Goal: Transaction & Acquisition: Purchase product/service

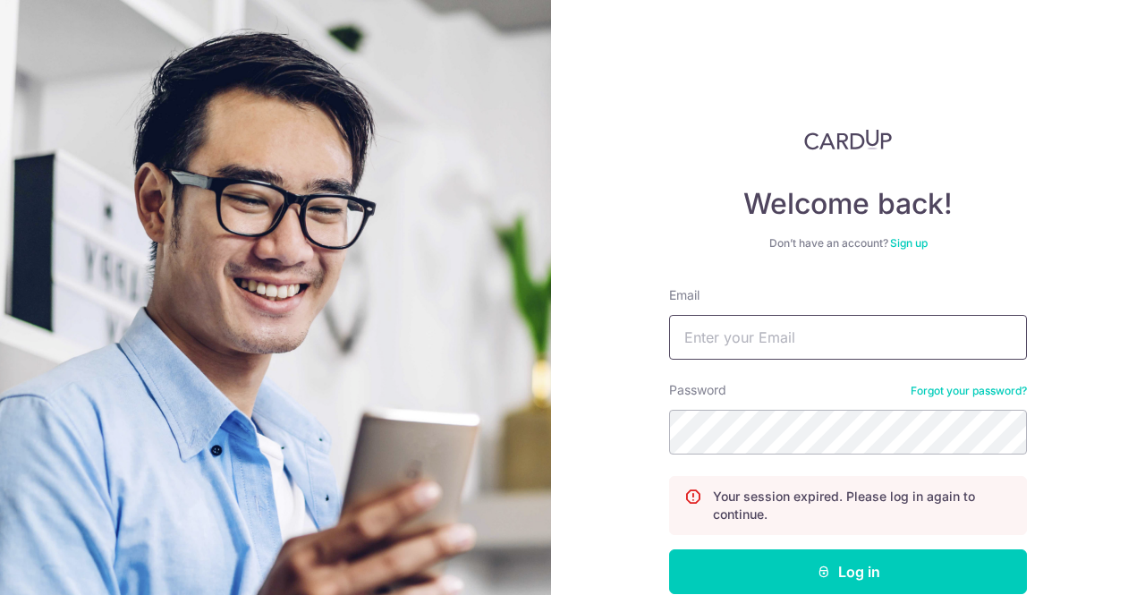
click at [888, 341] on input "Email" at bounding box center [848, 337] width 358 height 45
type input "[EMAIL_ADDRESS][DOMAIN_NAME]"
click at [669, 549] on button "Log in" at bounding box center [848, 571] width 358 height 45
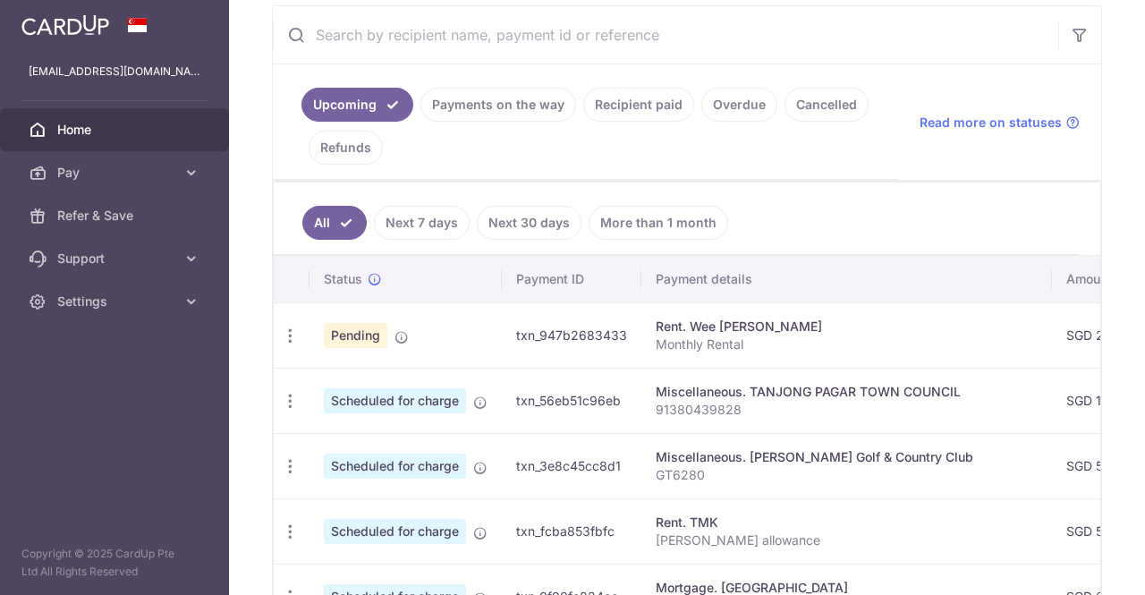
scroll to position [358, 0]
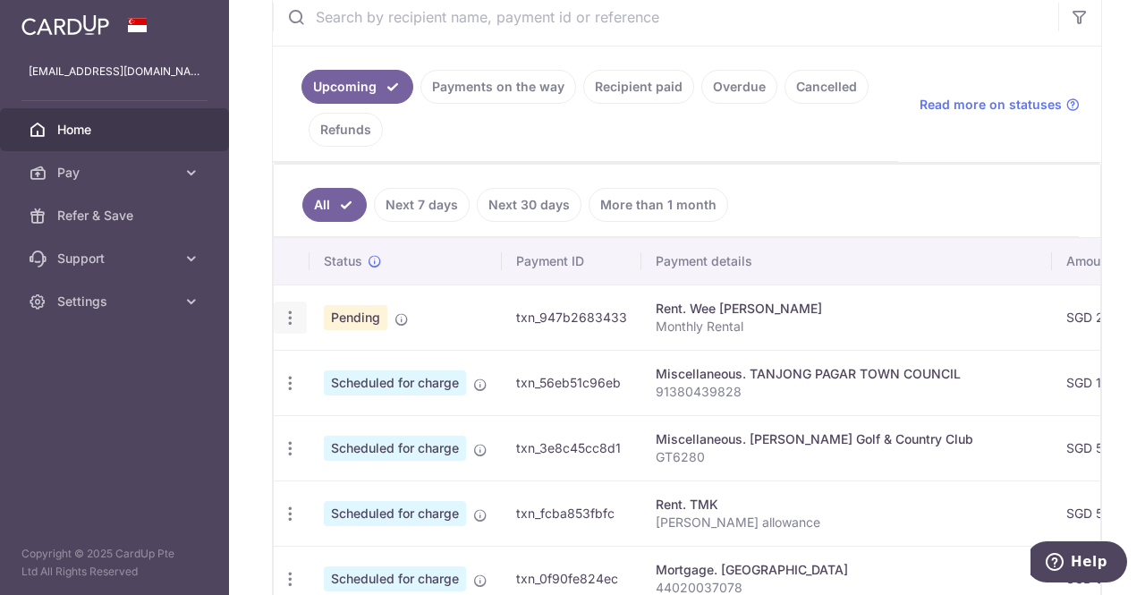
click at [288, 310] on icon "button" at bounding box center [290, 318] width 19 height 19
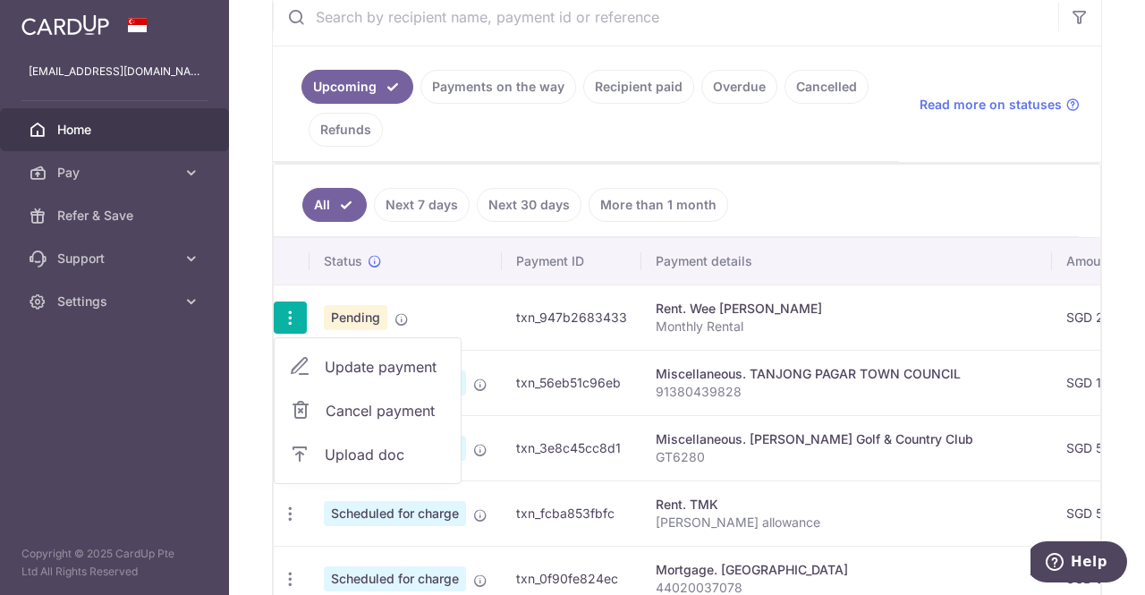
click at [360, 411] on span "Cancel payment" at bounding box center [386, 410] width 120 height 21
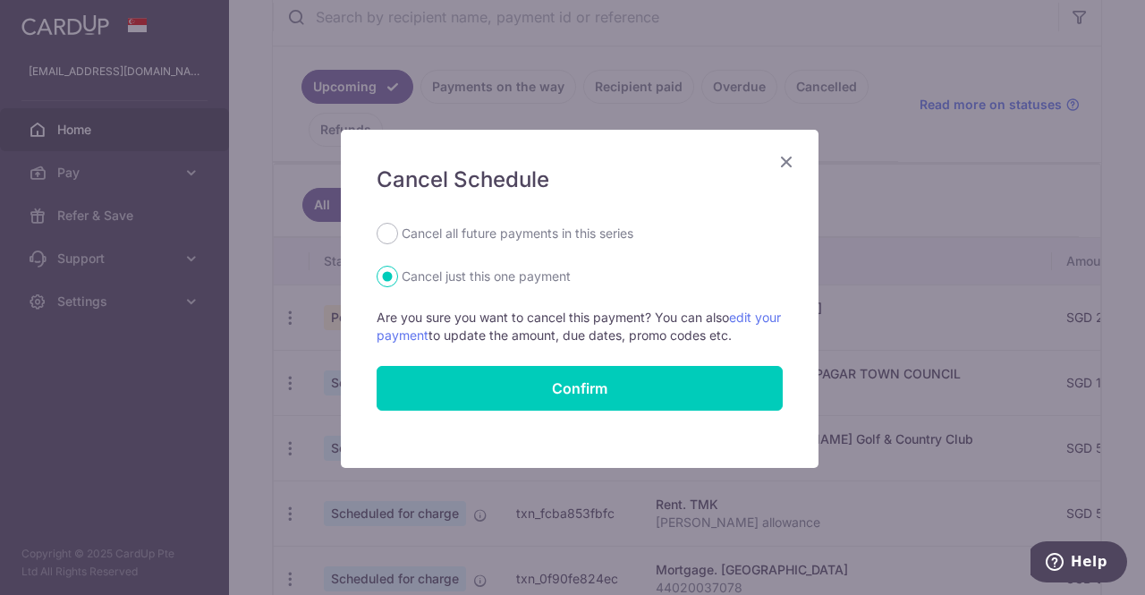
click at [411, 226] on label "Cancel all future payments in this series" at bounding box center [518, 233] width 232 height 21
click at [398, 226] on input "Cancel all future payments in this series" at bounding box center [386, 233] width 21 height 21
radio input "true"
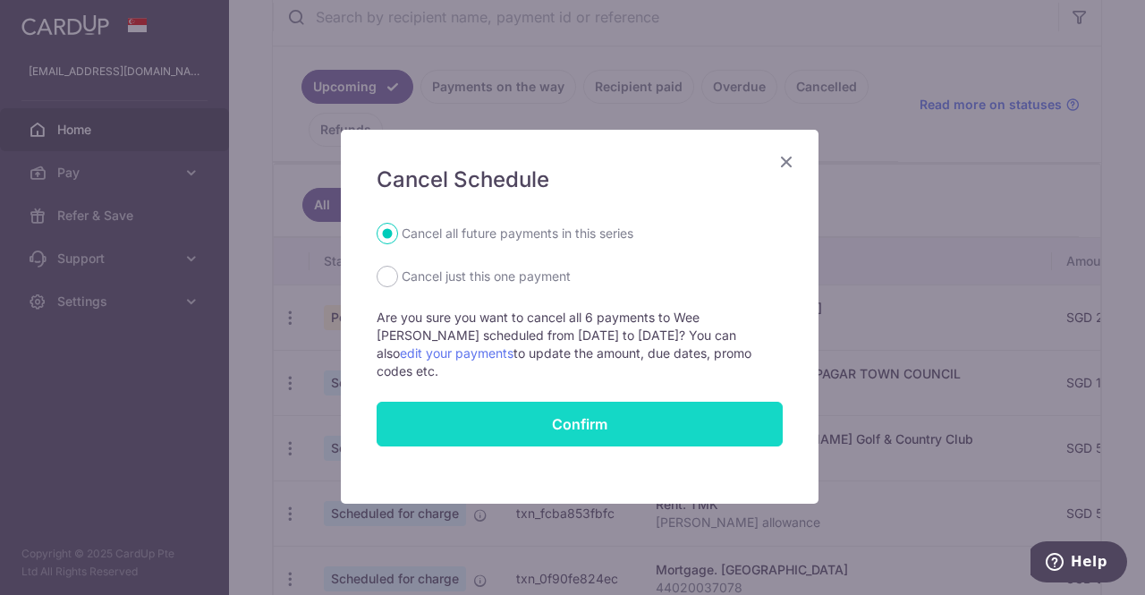
click at [520, 402] on input "Confirm" at bounding box center [579, 424] width 406 height 45
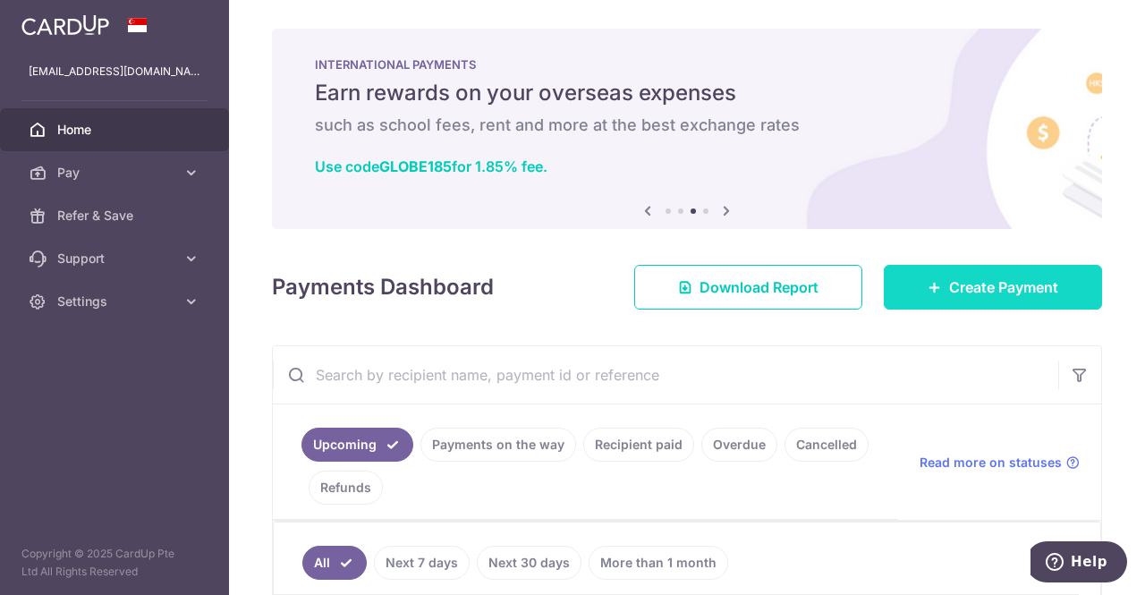
click at [969, 284] on span "Create Payment" at bounding box center [1003, 286] width 109 height 21
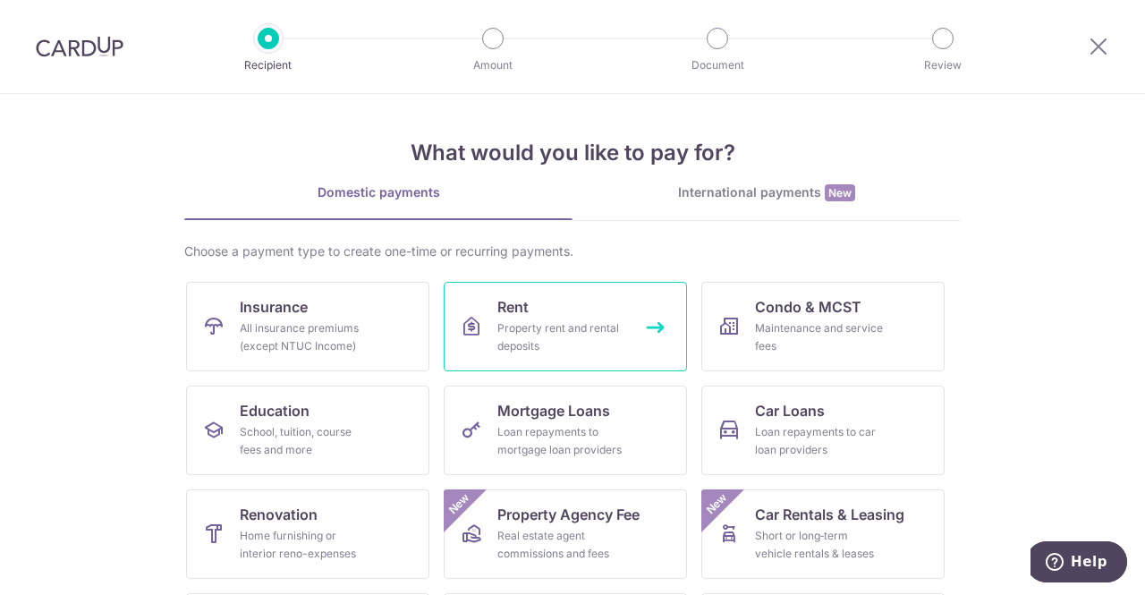
click at [528, 319] on div "Property rent and rental deposits" at bounding box center [561, 337] width 129 height 36
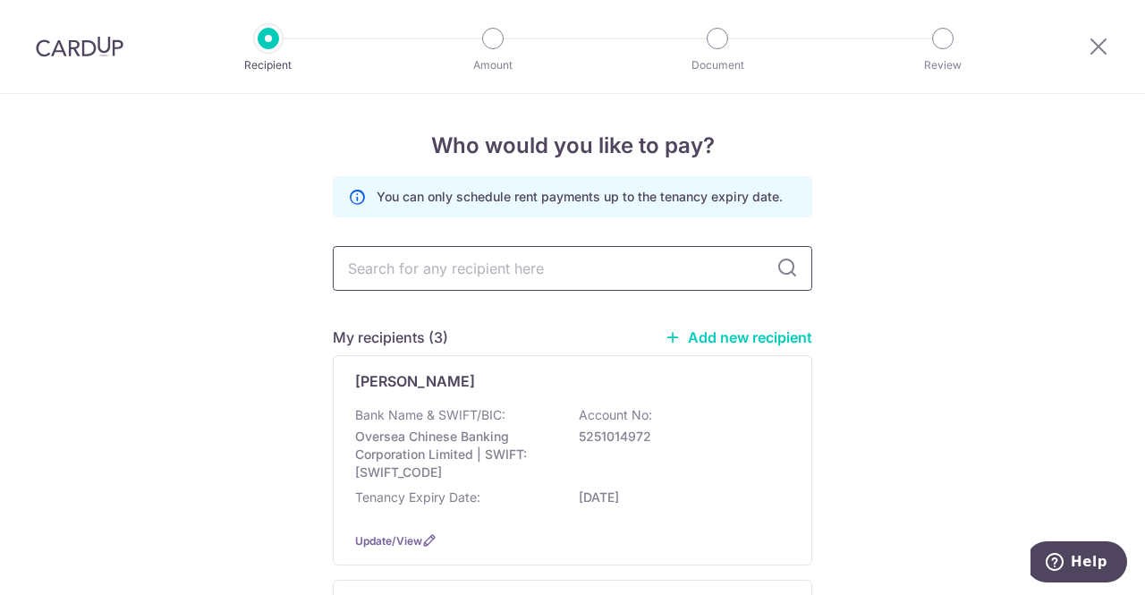
click at [516, 270] on input "text" at bounding box center [572, 268] width 479 height 45
click at [1014, 244] on div "Who would you like to pay? You can only schedule rent payments up to the tenanc…" at bounding box center [572, 597] width 1145 height 1006
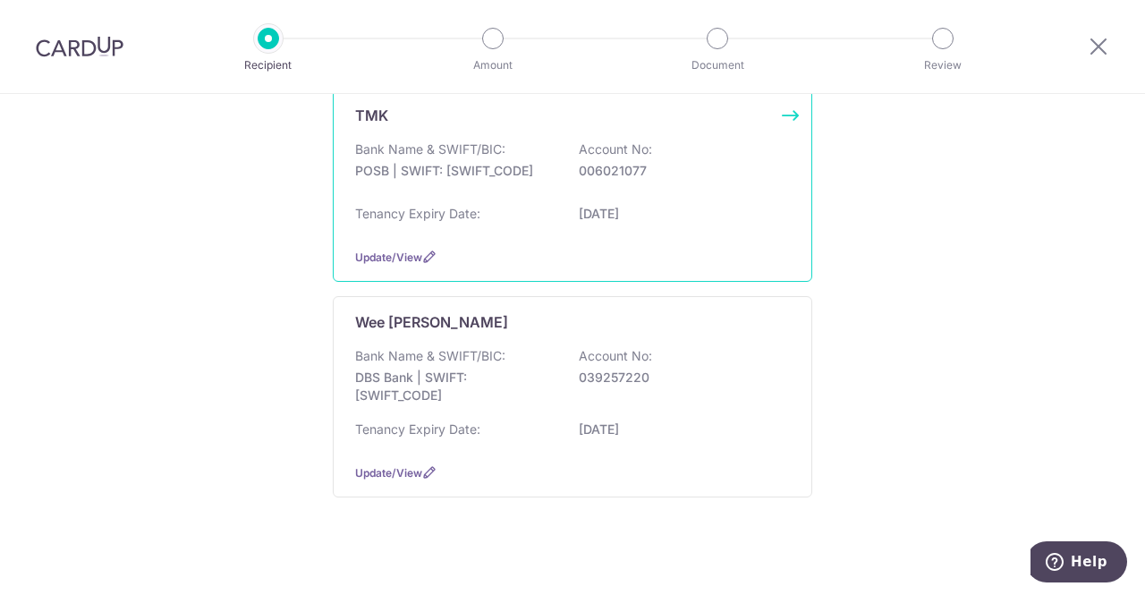
scroll to position [501, 0]
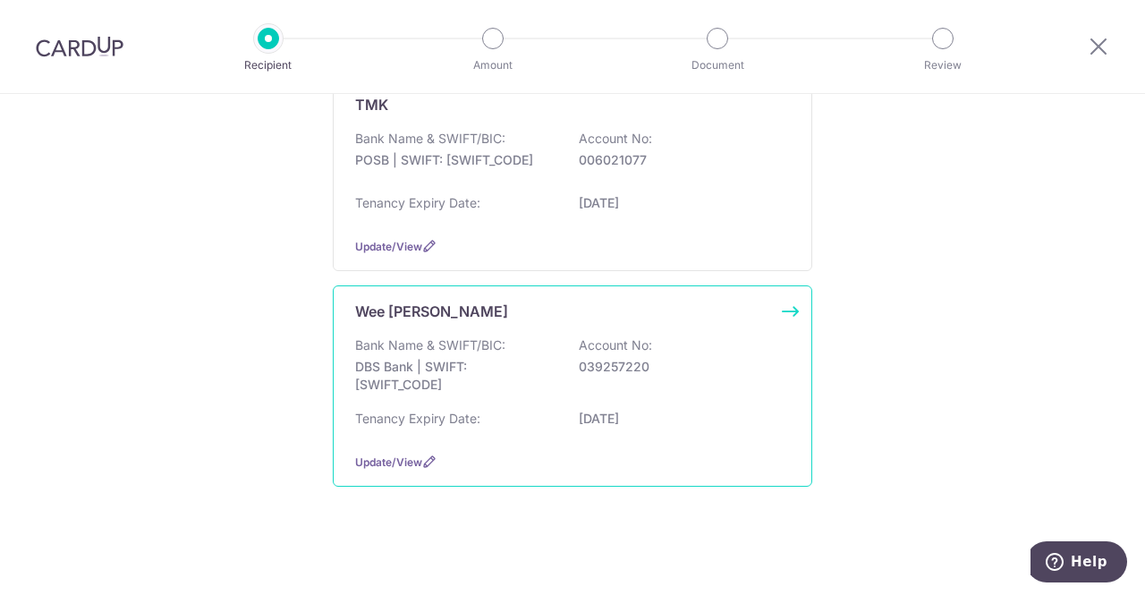
click at [584, 374] on div "Bank Name & SWIFT/BIC: DBS Bank | SWIFT: [SWIFT_CODE] Account No: 039257220" at bounding box center [572, 369] width 435 height 66
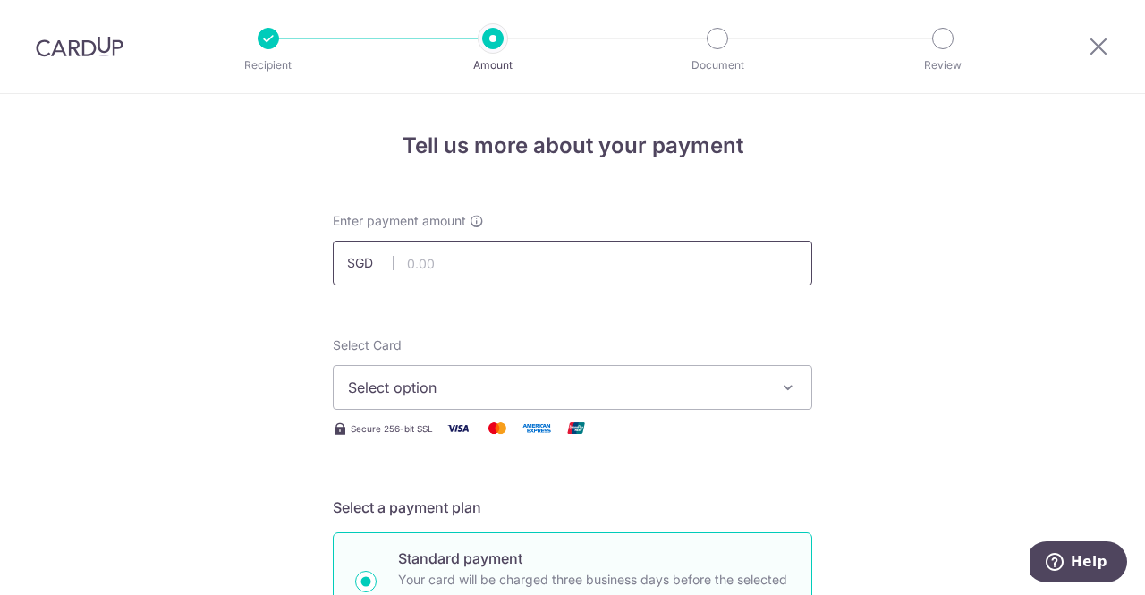
click at [506, 257] on input "text" at bounding box center [572, 263] width 479 height 45
type input "1,000.00"
drag, startPoint x: 920, startPoint y: 275, endPoint x: 908, endPoint y: 298, distance: 26.4
click at [546, 402] on button "Select option" at bounding box center [572, 387] width 479 height 45
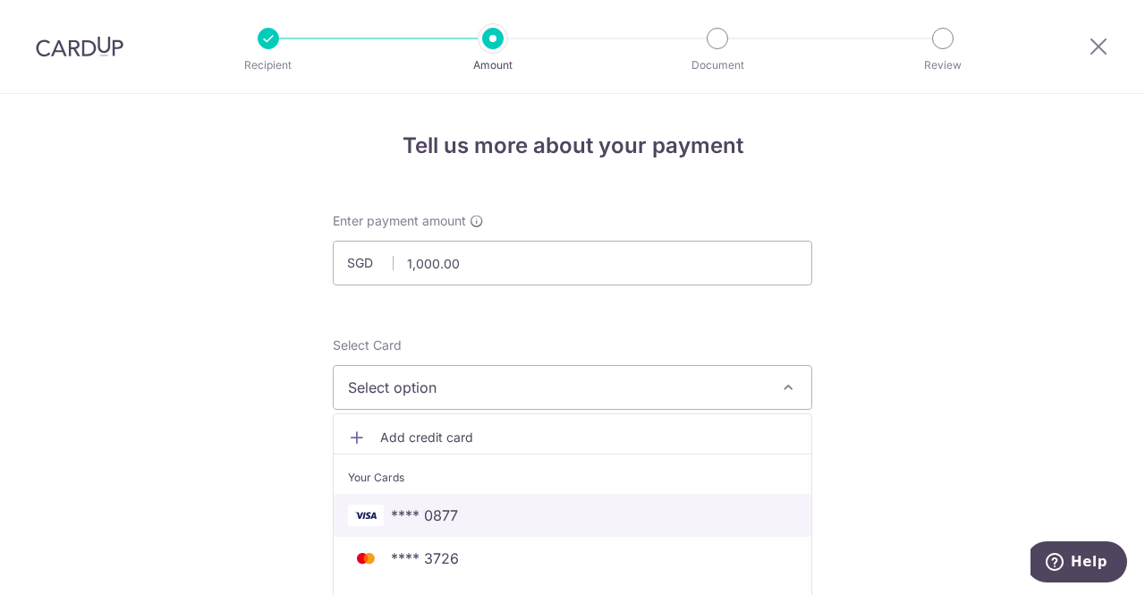
click at [435, 521] on span "**** 0877" at bounding box center [424, 514] width 67 height 21
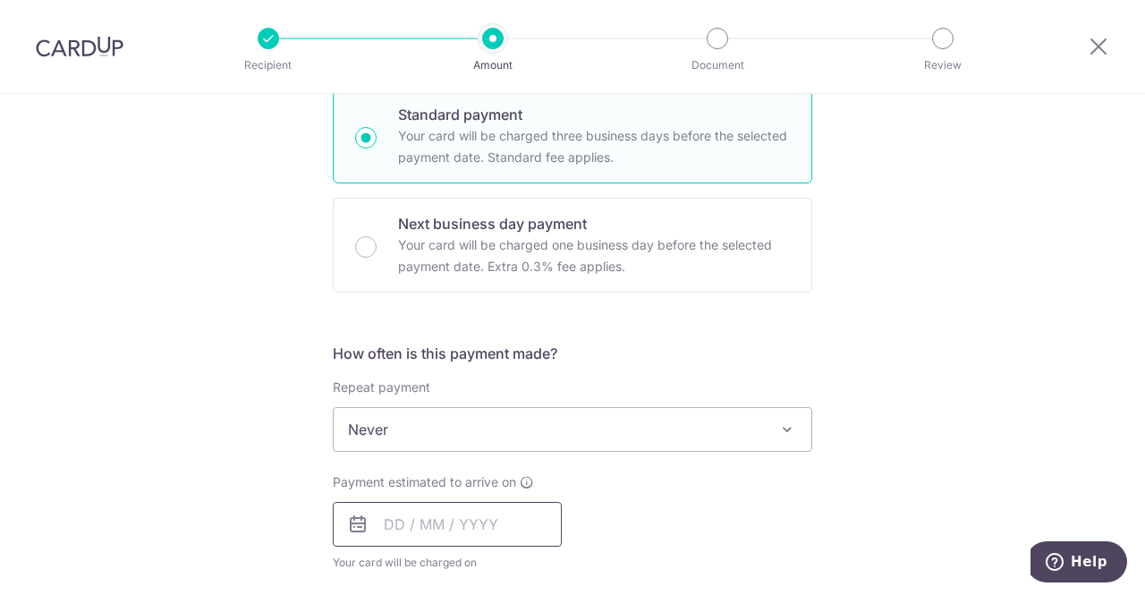
scroll to position [537, 0]
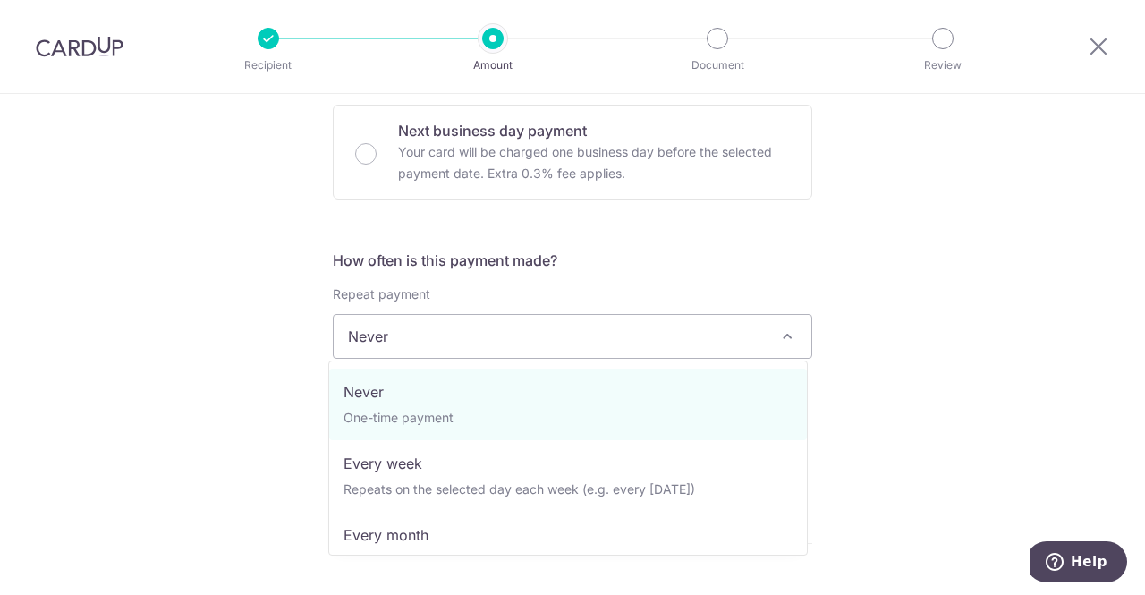
click at [519, 322] on span "Never" at bounding box center [573, 336] width 478 height 43
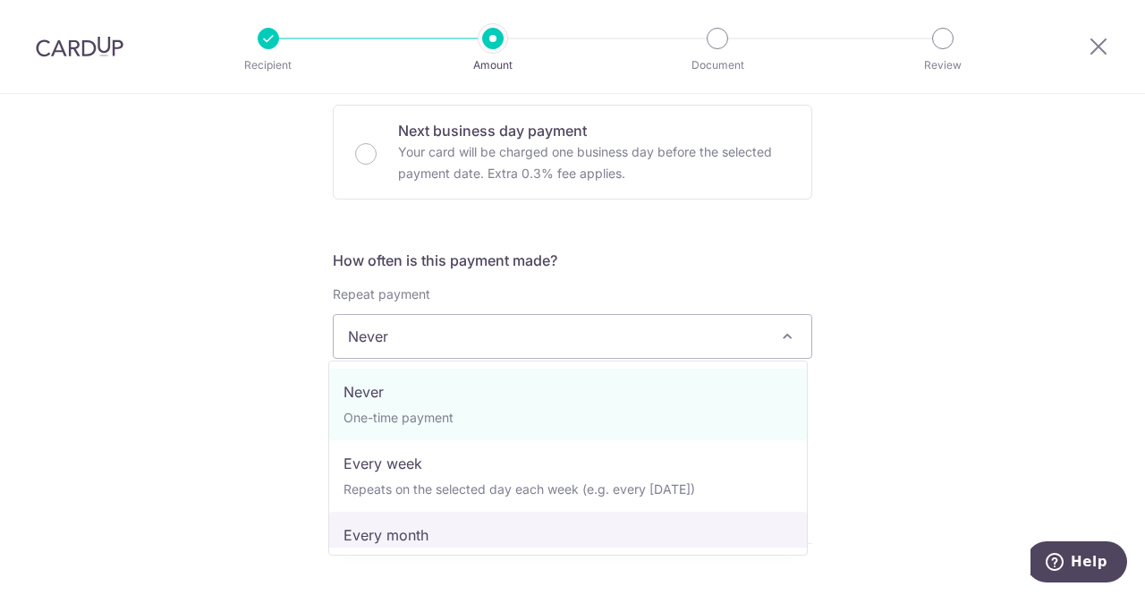
select select "3"
type input "[DATE]"
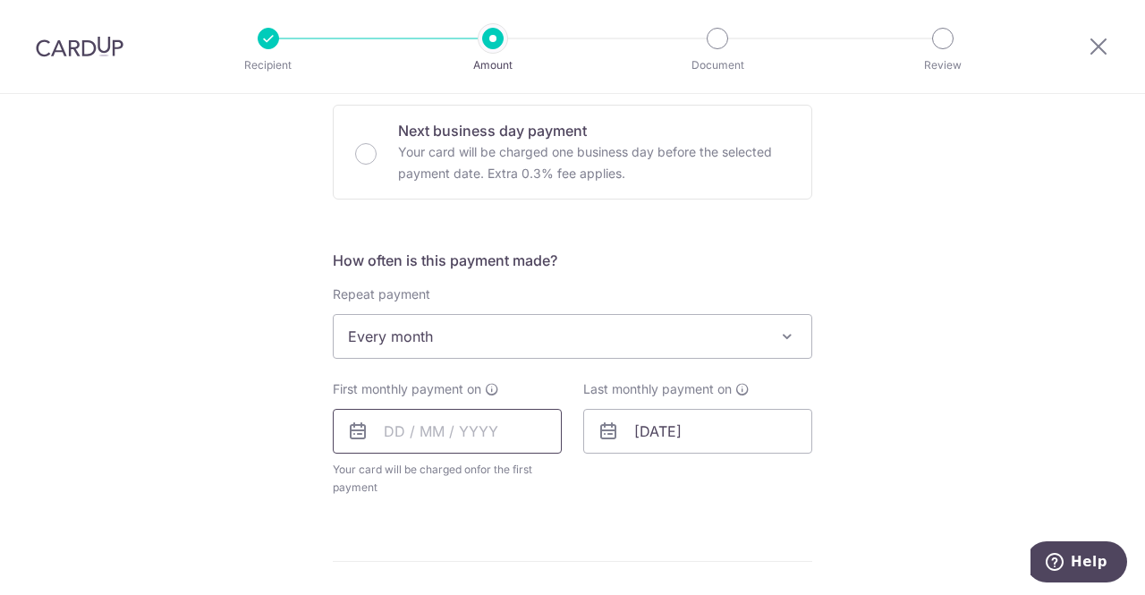
click at [436, 438] on input "text" at bounding box center [447, 431] width 229 height 45
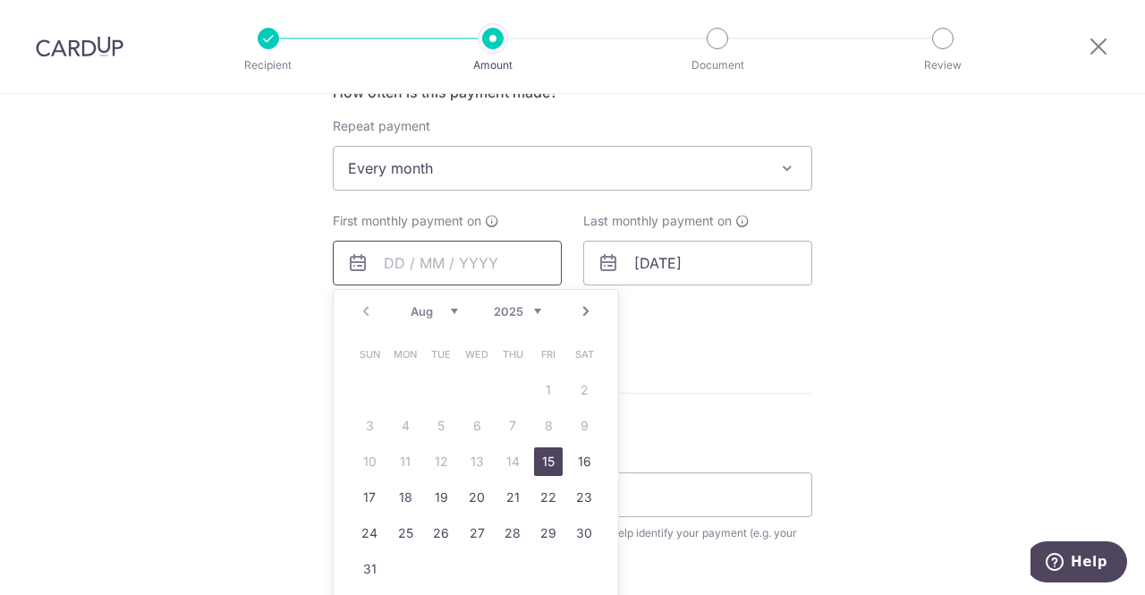
scroll to position [715, 0]
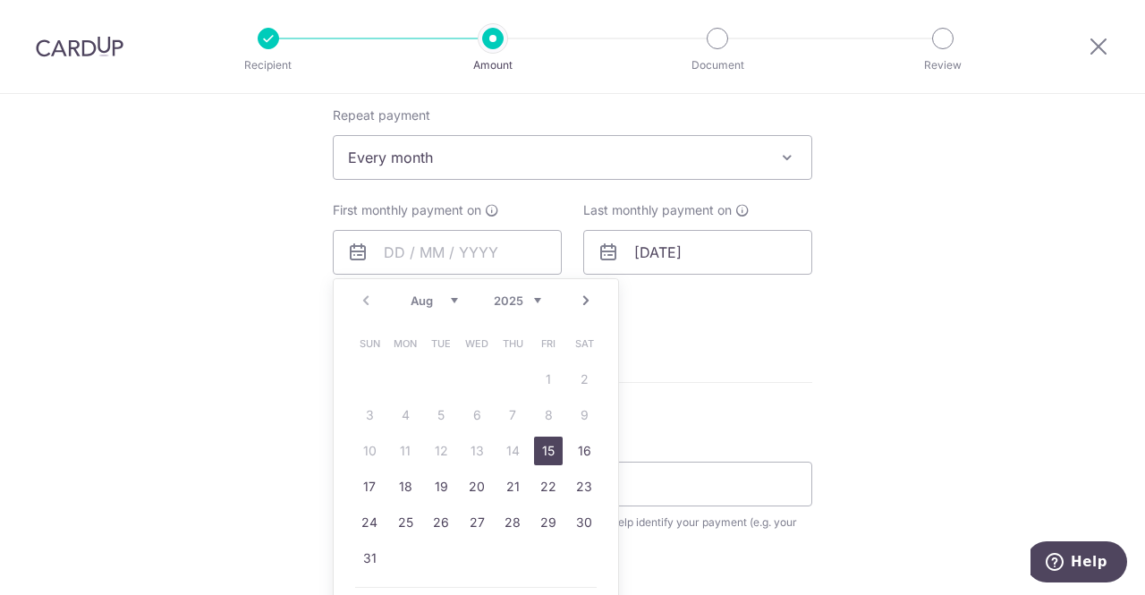
drag, startPoint x: 540, startPoint y: 455, endPoint x: 714, endPoint y: 391, distance: 185.9
click at [540, 455] on link "15" at bounding box center [548, 450] width 29 height 29
type input "[DATE]"
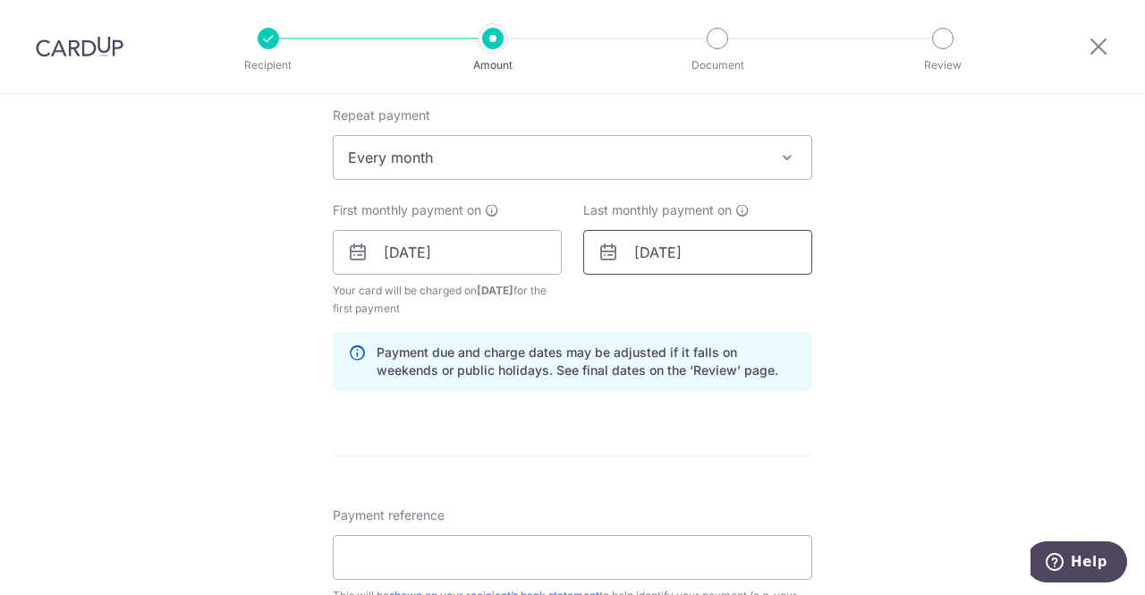
click at [629, 257] on input "30/06/2026" at bounding box center [697, 252] width 229 height 45
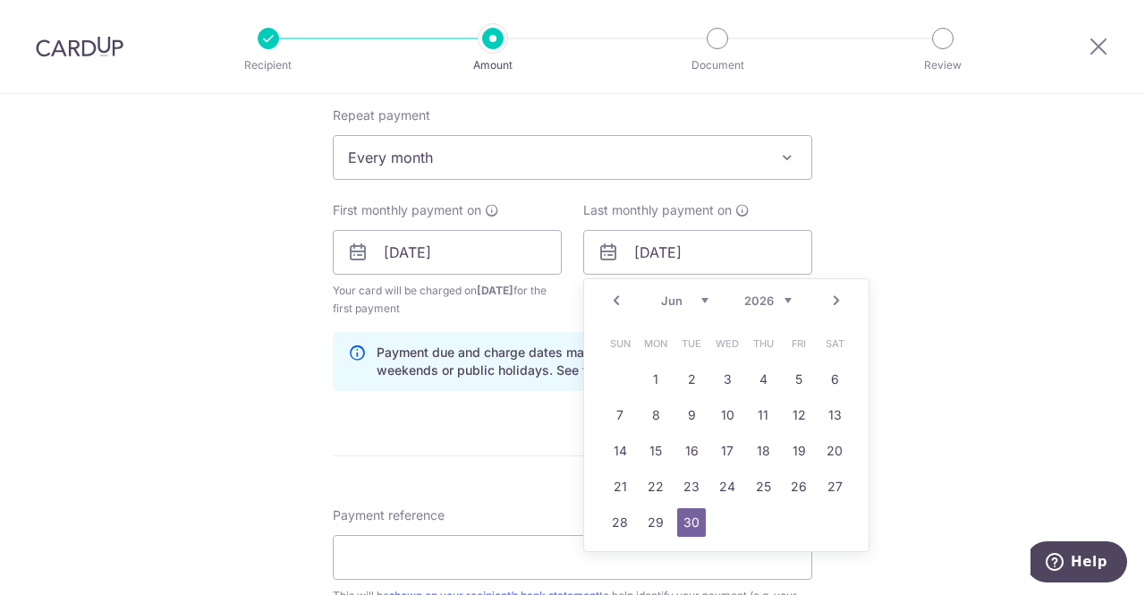
click at [606, 292] on link "Prev" at bounding box center [615, 300] width 21 height 21
click at [693, 367] on link "3" at bounding box center [691, 379] width 29 height 29
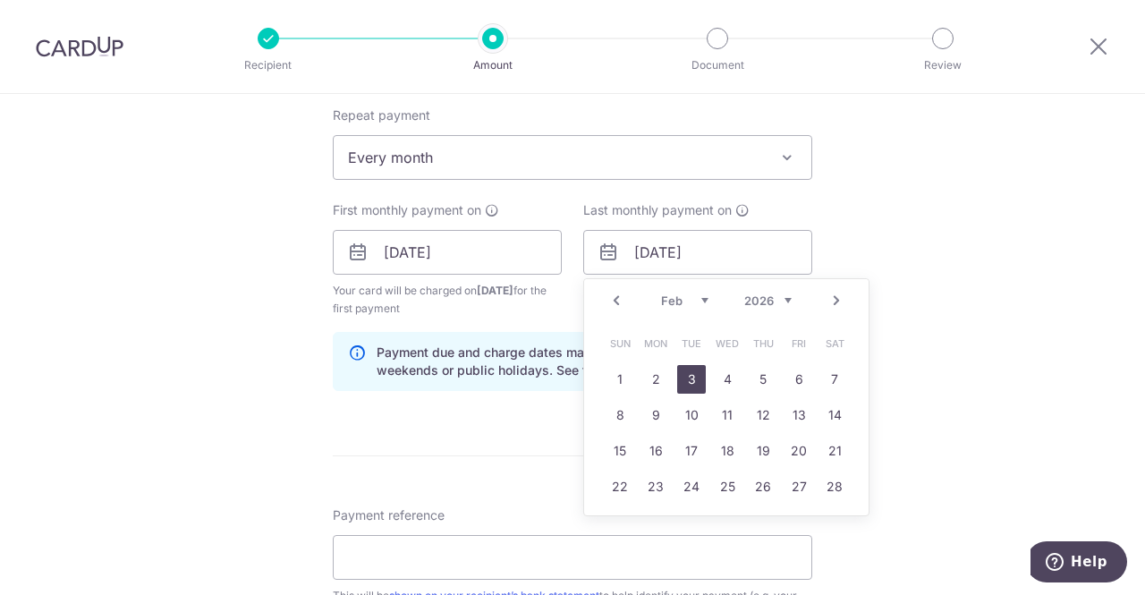
type input "[DATE]"
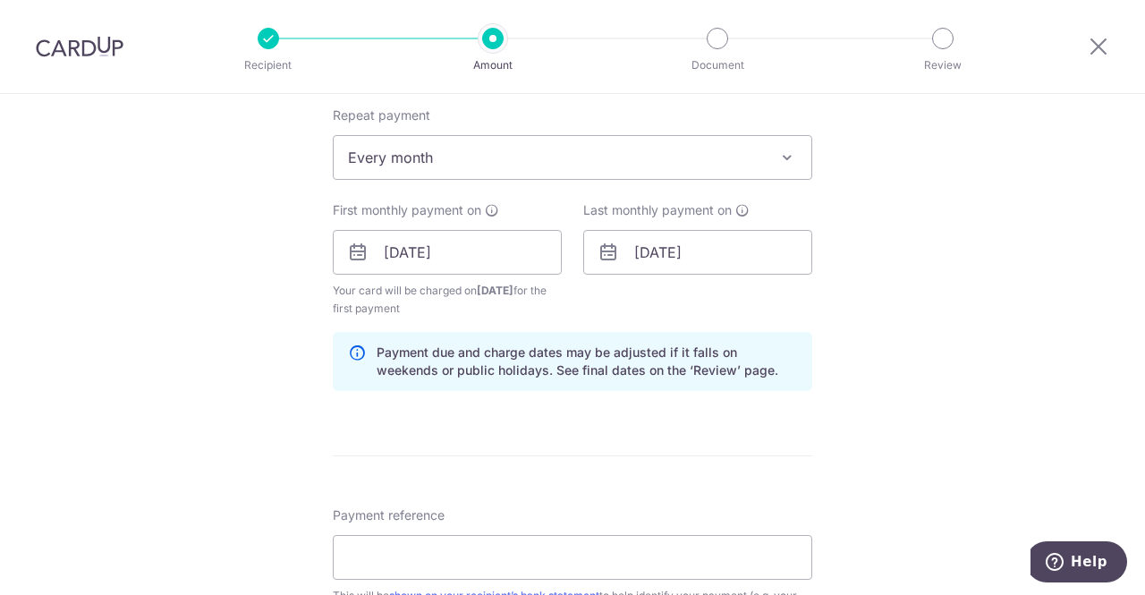
click at [909, 315] on div "Tell us more about your payment Enter payment amount SGD 1,000.00 1000.00 Selec…" at bounding box center [572, 233] width 1145 height 1709
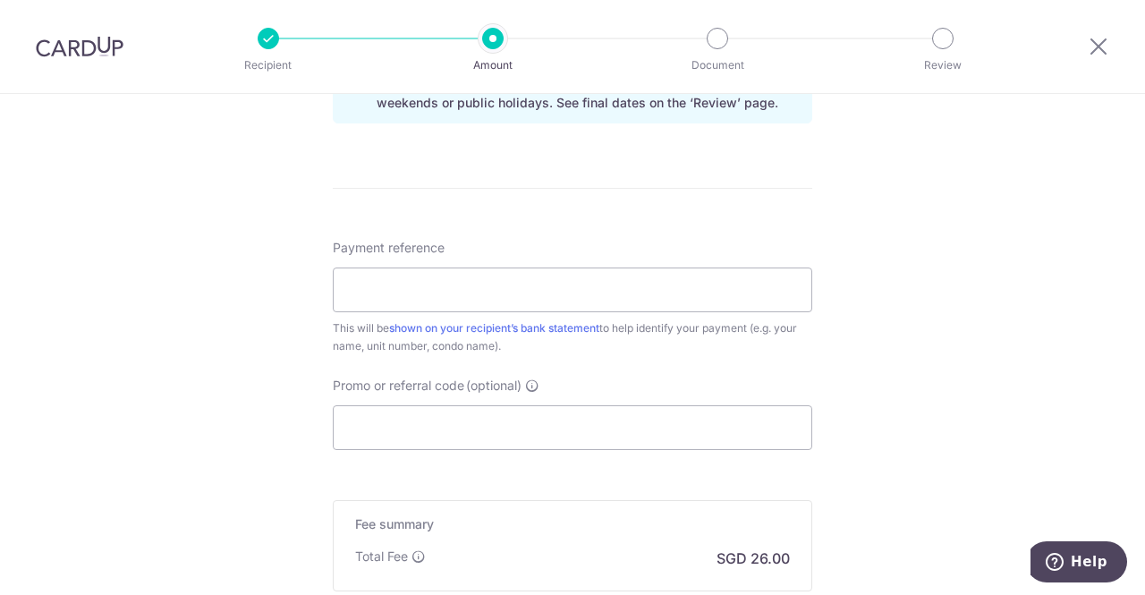
scroll to position [984, 0]
click at [485, 300] on input "Payment reference" at bounding box center [572, 288] width 479 height 45
type input "CL allowance"
click at [466, 417] on input "Promo or referral code (optional)" at bounding box center [572, 426] width 479 height 45
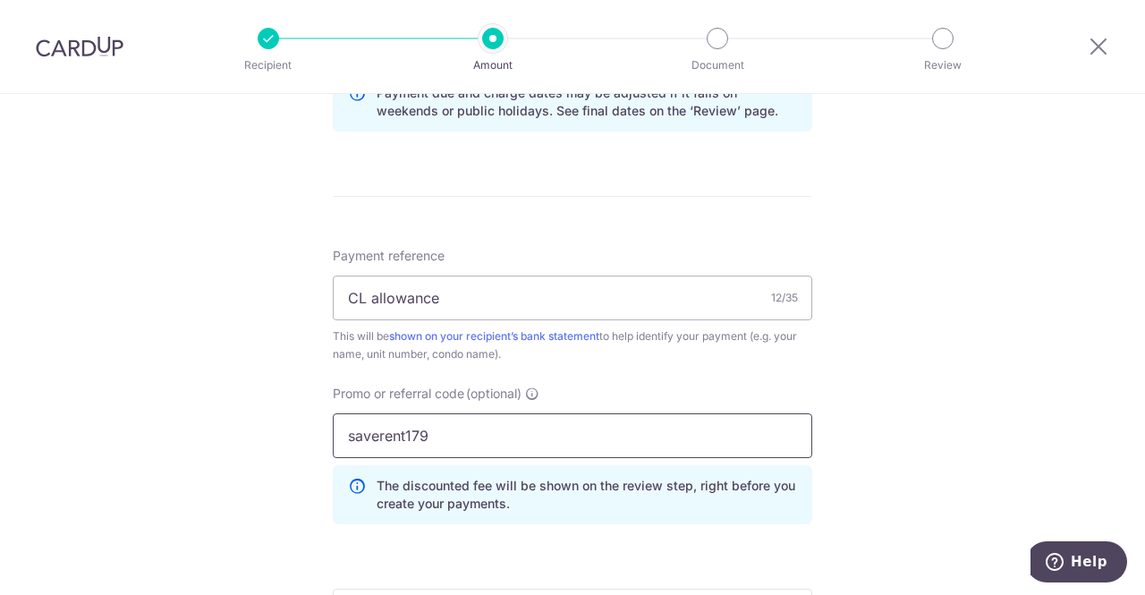
scroll to position [1163, 0]
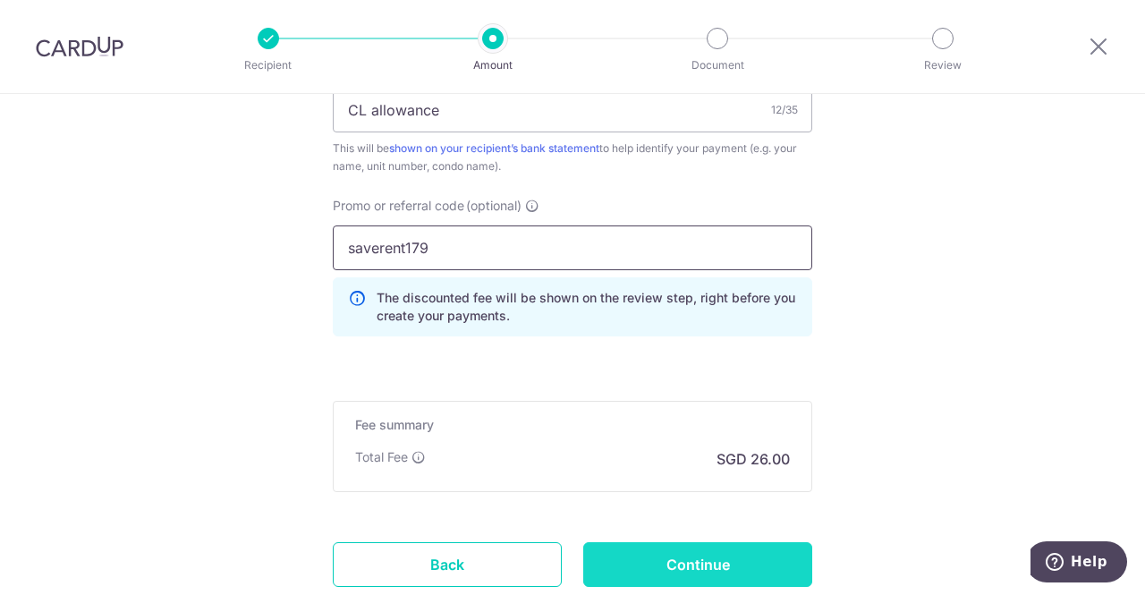
type input "saverent179"
click at [689, 551] on input "Continue" at bounding box center [697, 564] width 229 height 45
type input "Create Schedule"
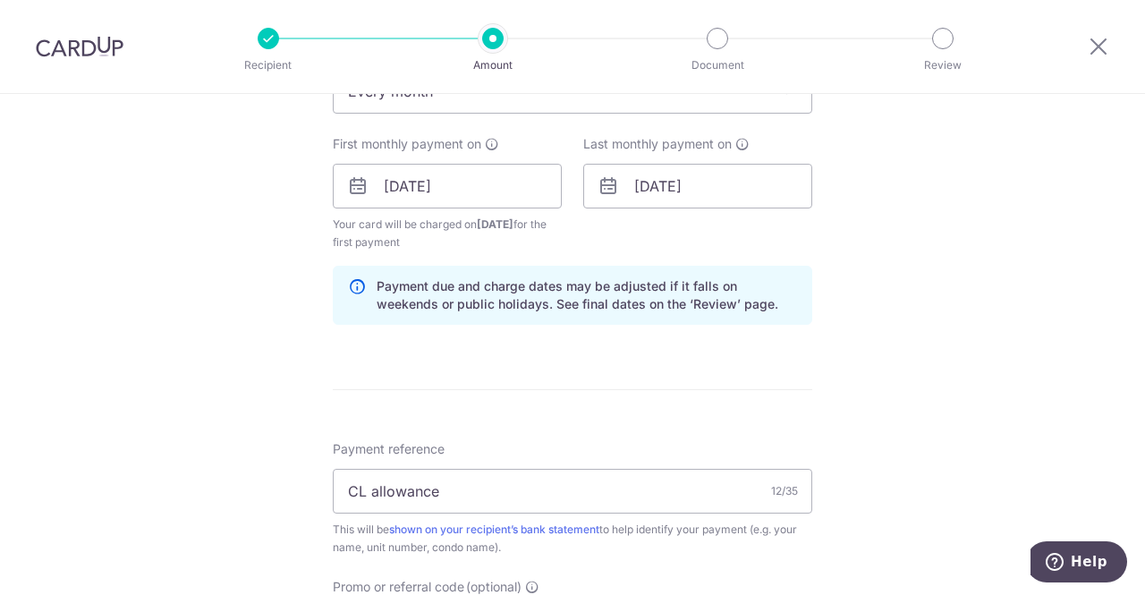
scroll to position [715, 0]
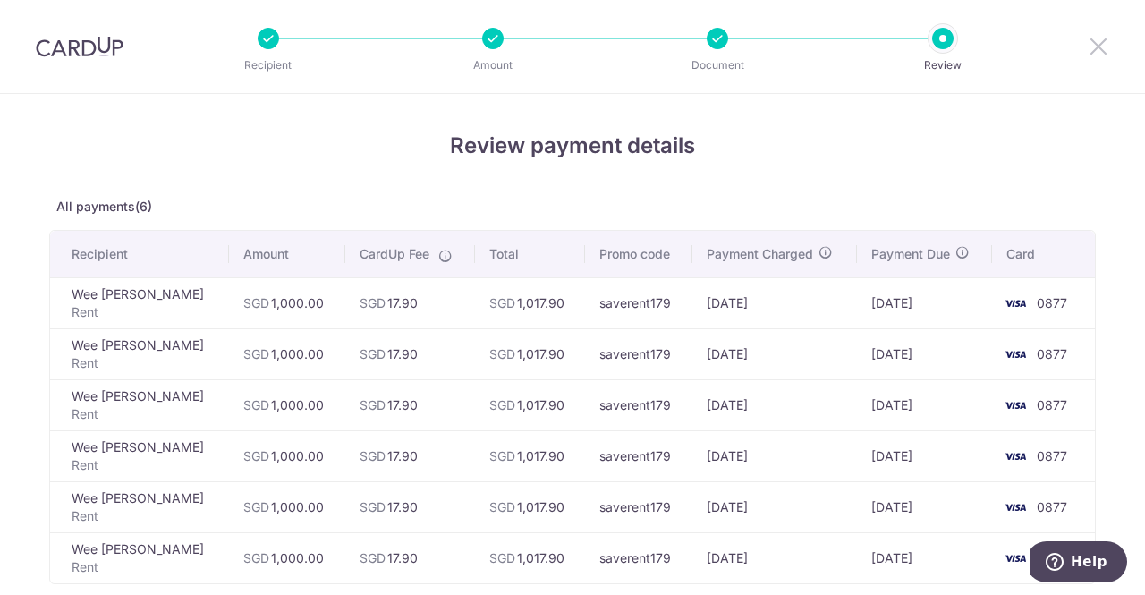
click at [1103, 45] on icon at bounding box center [1097, 46] width 21 height 22
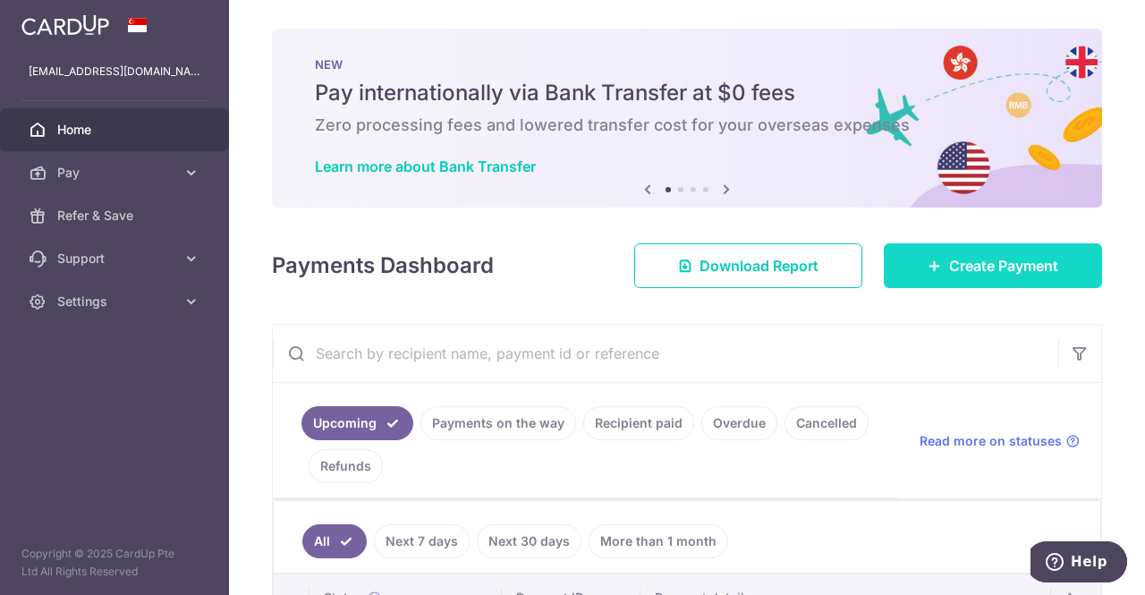
click at [956, 268] on span "Create Payment" at bounding box center [1003, 265] width 109 height 21
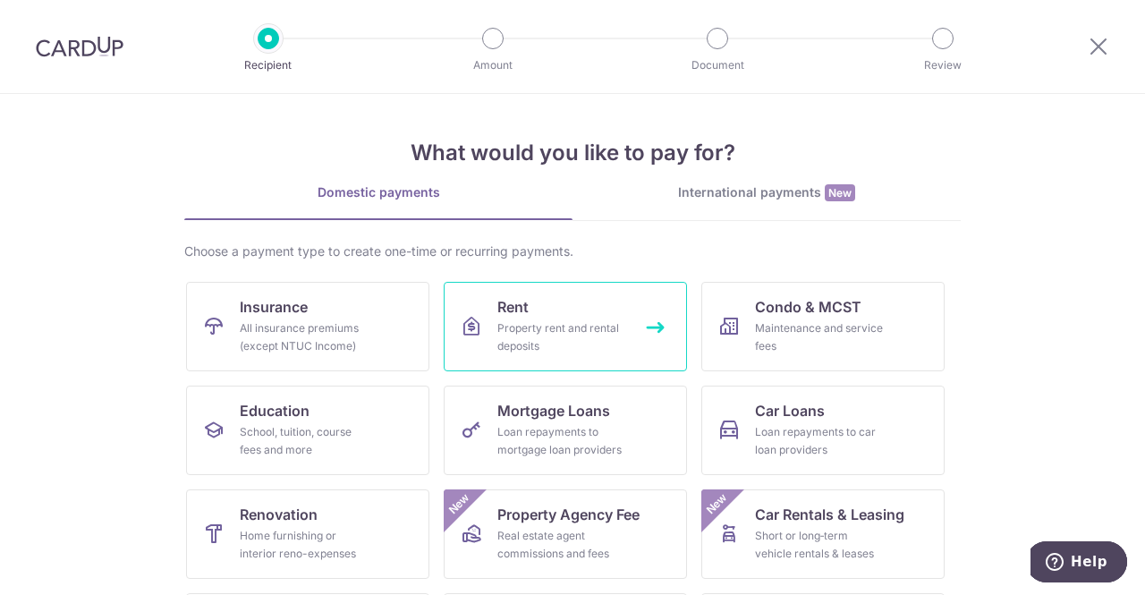
click at [563, 334] on div "Property rent and rental deposits" at bounding box center [561, 337] width 129 height 36
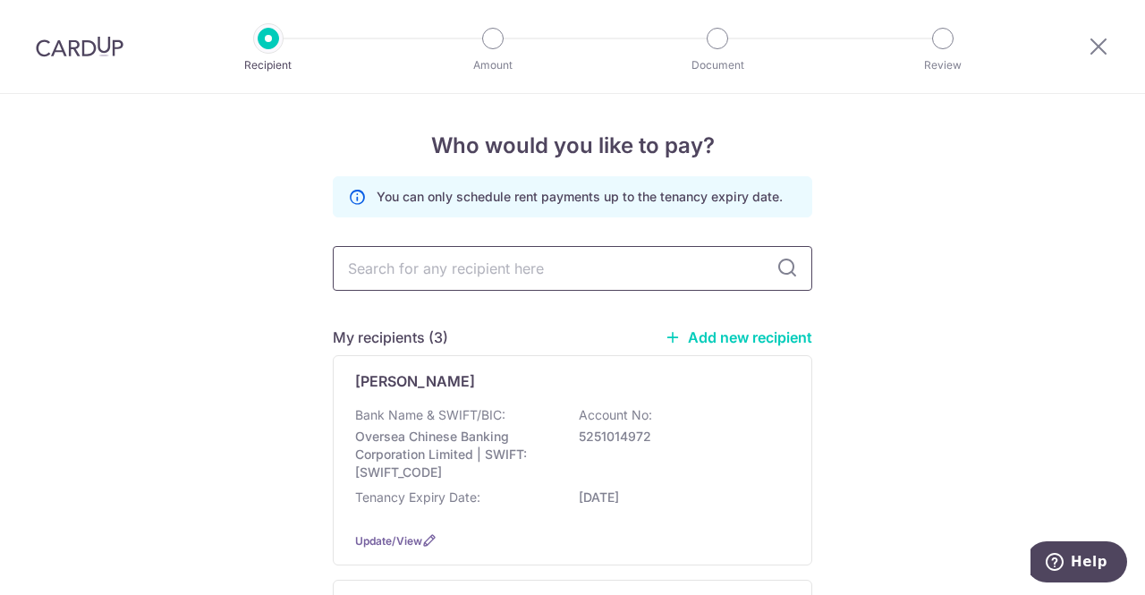
click at [510, 255] on input "text" at bounding box center [572, 268] width 479 height 45
click at [962, 337] on div "Who would you like to pay? You can only schedule rent payments up to the tenanc…" at bounding box center [572, 597] width 1145 height 1006
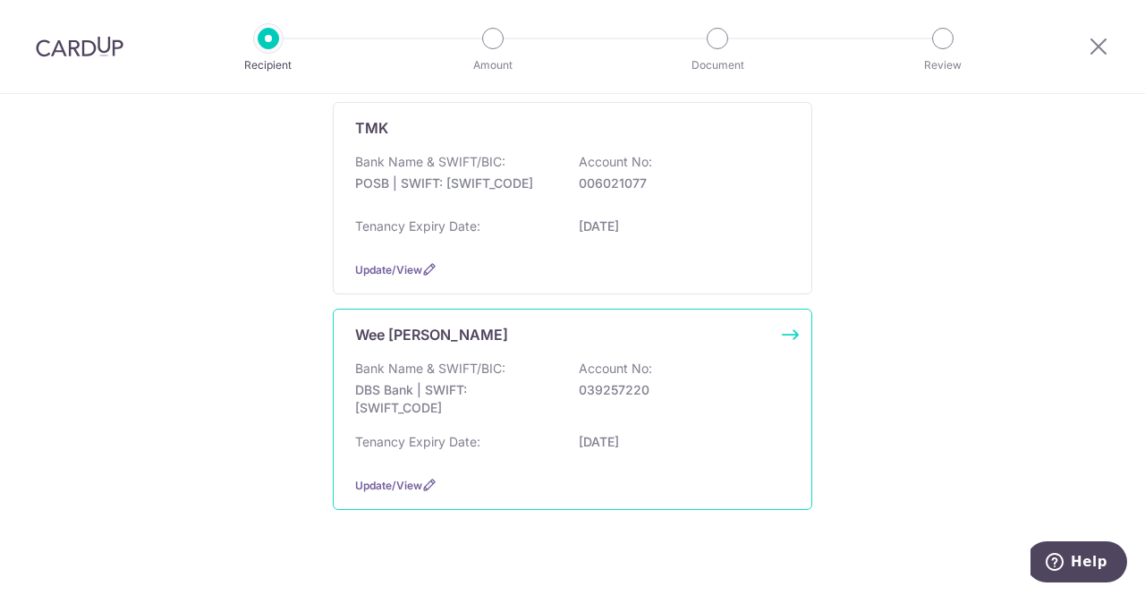
scroll to position [501, 0]
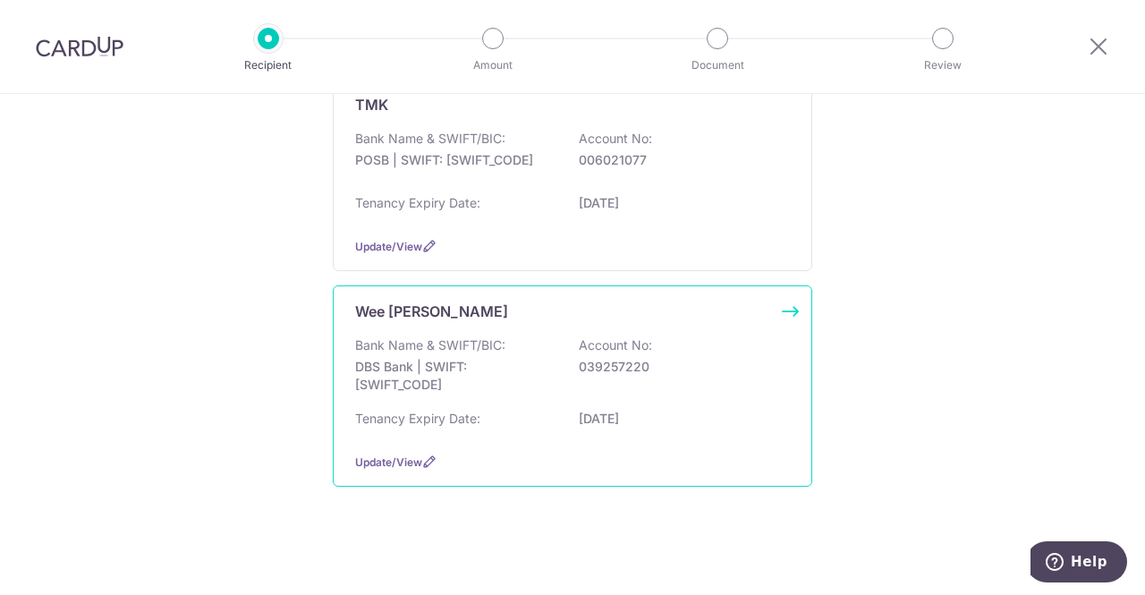
click at [600, 351] on div "Bank Name & SWIFT/BIC: DBS Bank | SWIFT: DBSSSGSGXXX Account No: 039257220" at bounding box center [572, 369] width 435 height 66
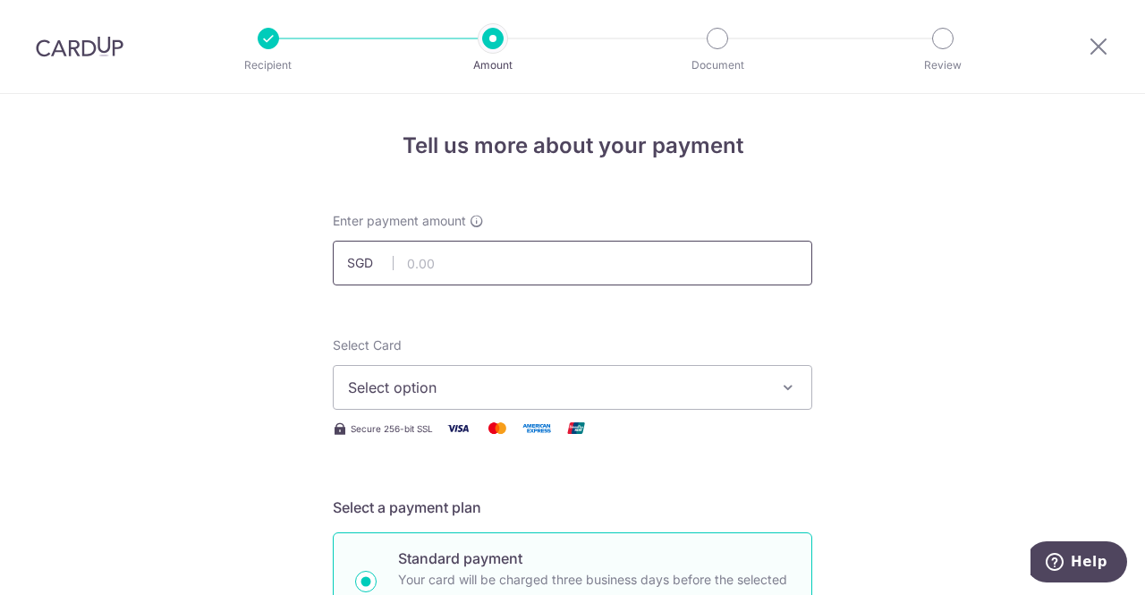
drag, startPoint x: 545, startPoint y: 264, endPoint x: 587, endPoint y: 251, distance: 43.0
click at [545, 264] on input "text" at bounding box center [572, 263] width 479 height 45
type input "2,000.00"
click at [549, 400] on button "Select option" at bounding box center [572, 387] width 479 height 45
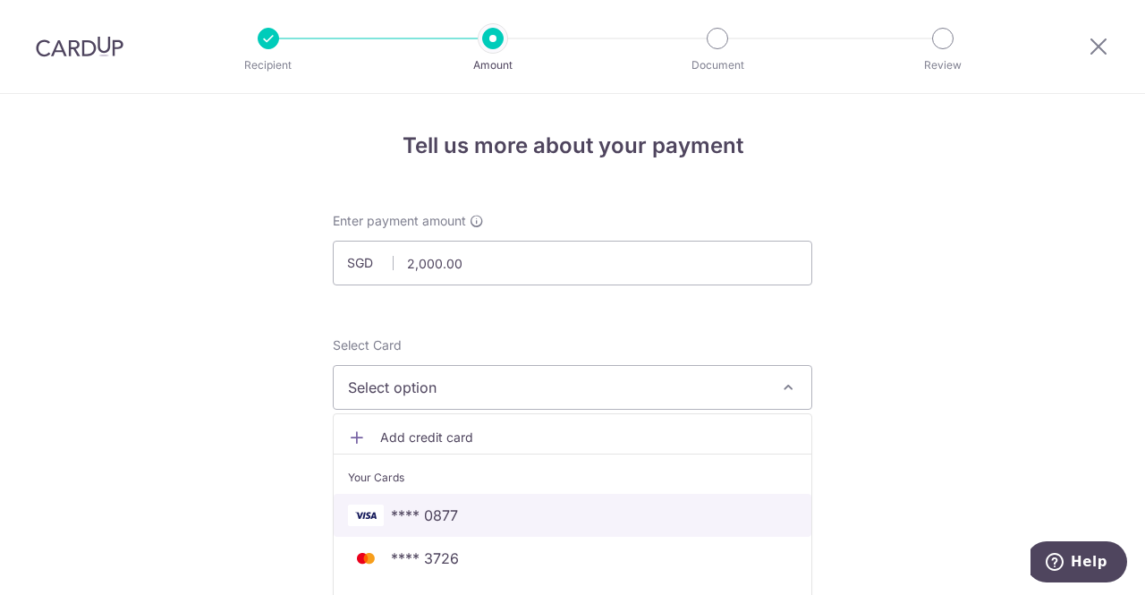
click at [447, 508] on span "**** 0877" at bounding box center [424, 514] width 67 height 21
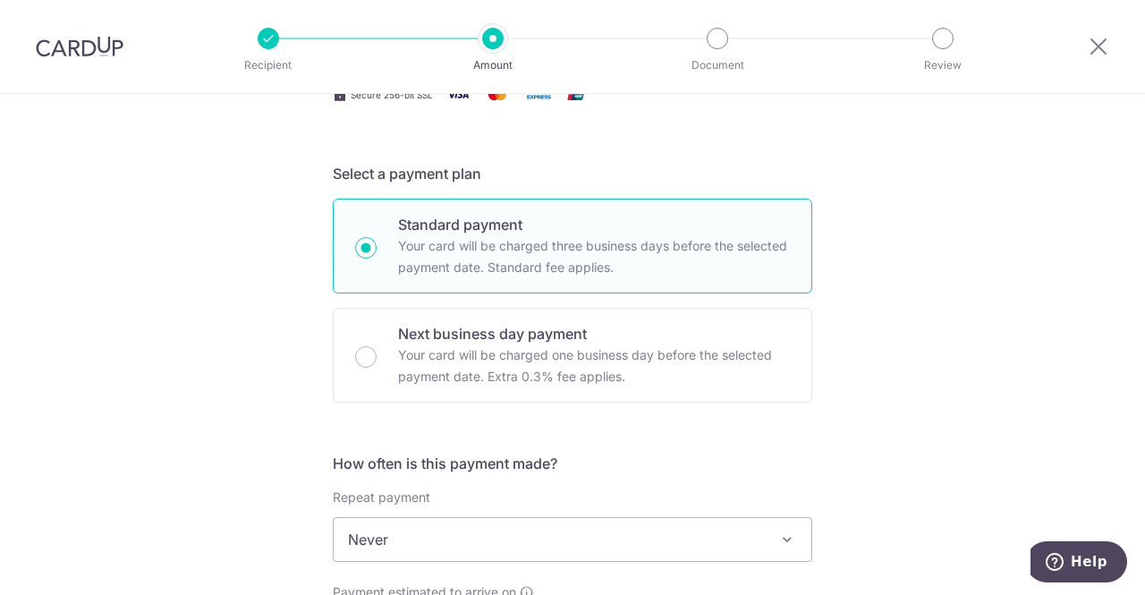
scroll to position [358, 0]
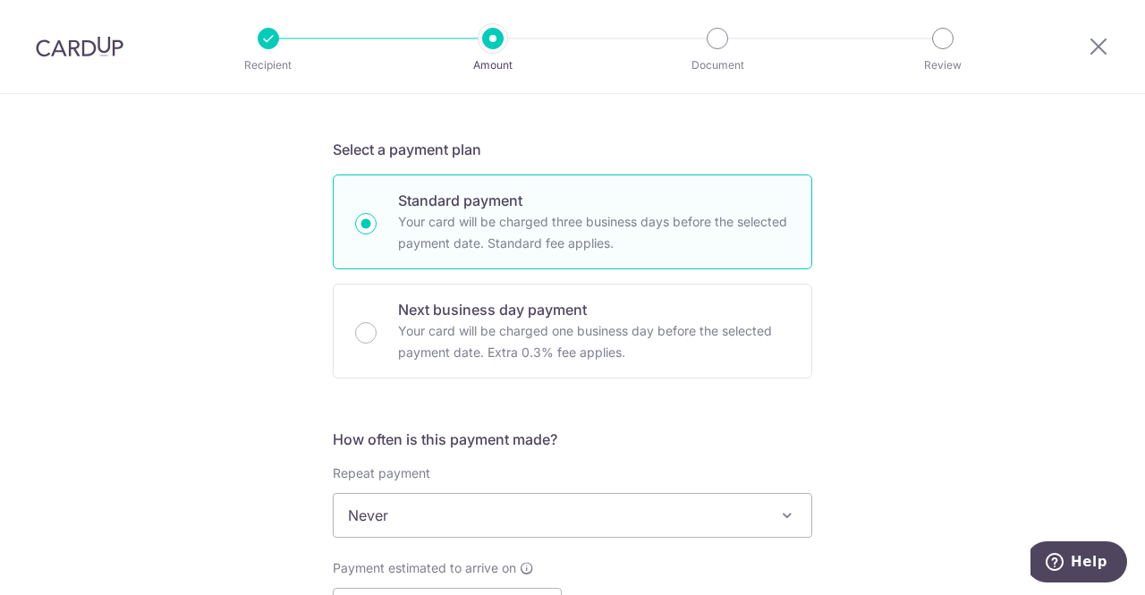
click at [494, 505] on span "Never" at bounding box center [573, 515] width 478 height 43
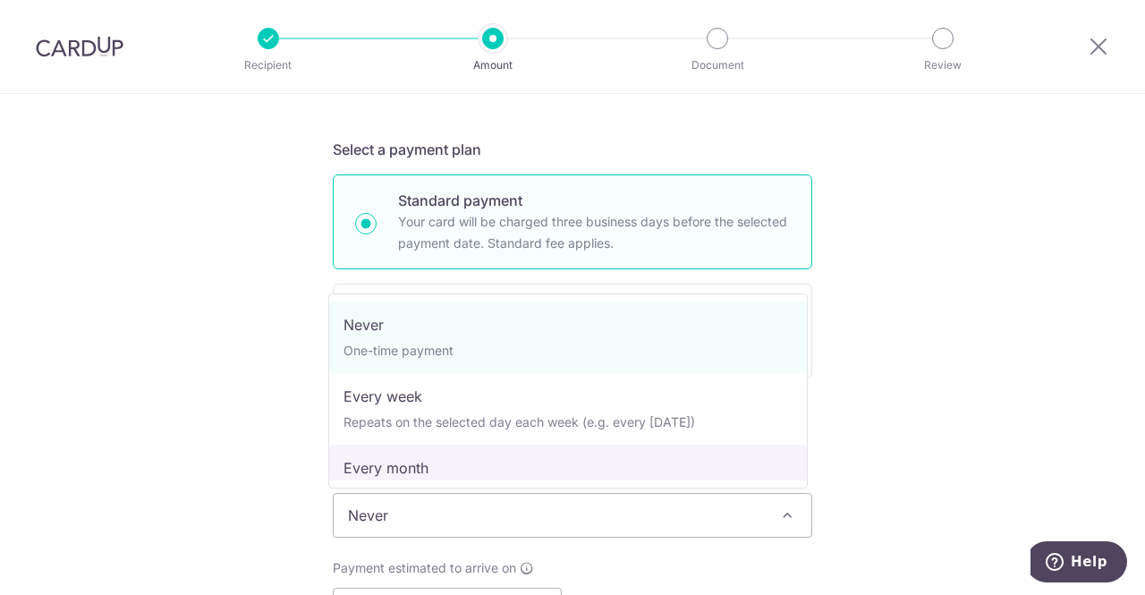
select select "3"
type input "[DATE]"
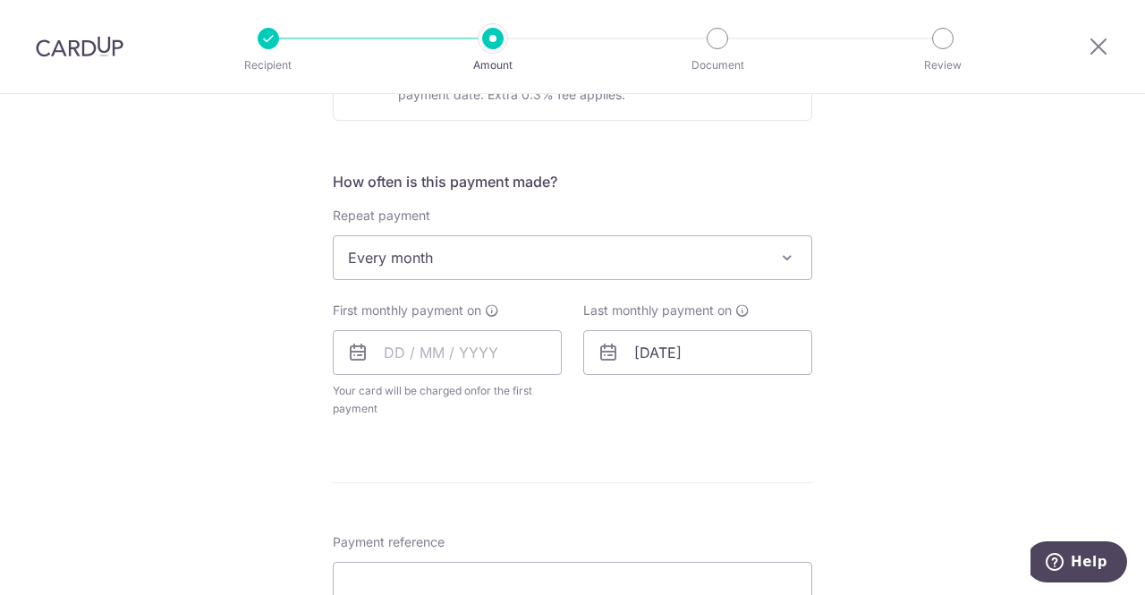
scroll to position [626, 0]
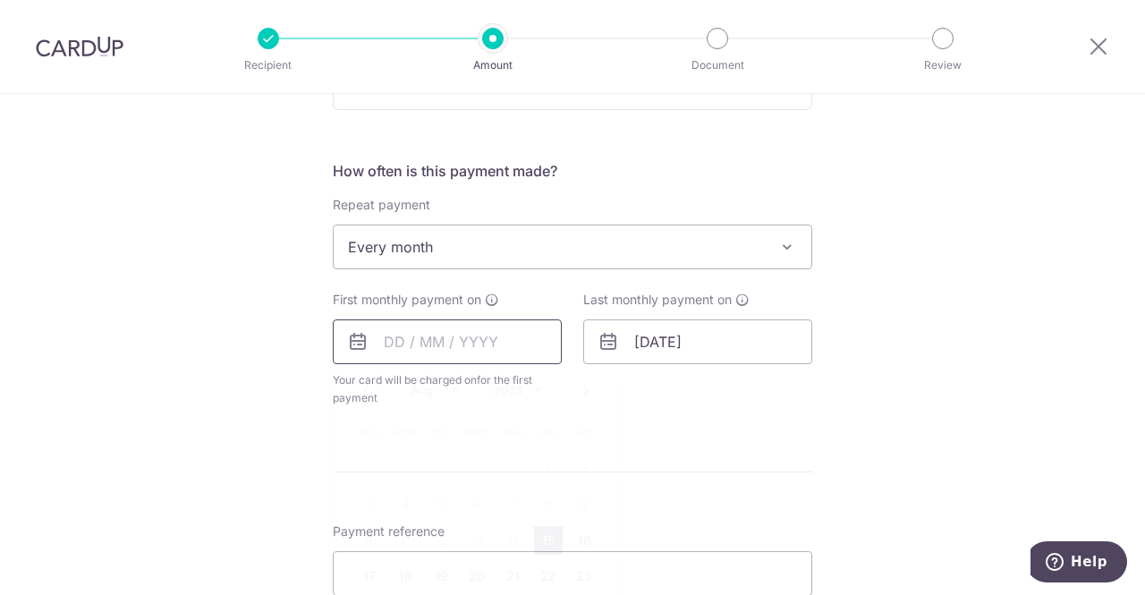
click at [436, 340] on input "text" at bounding box center [447, 341] width 229 height 45
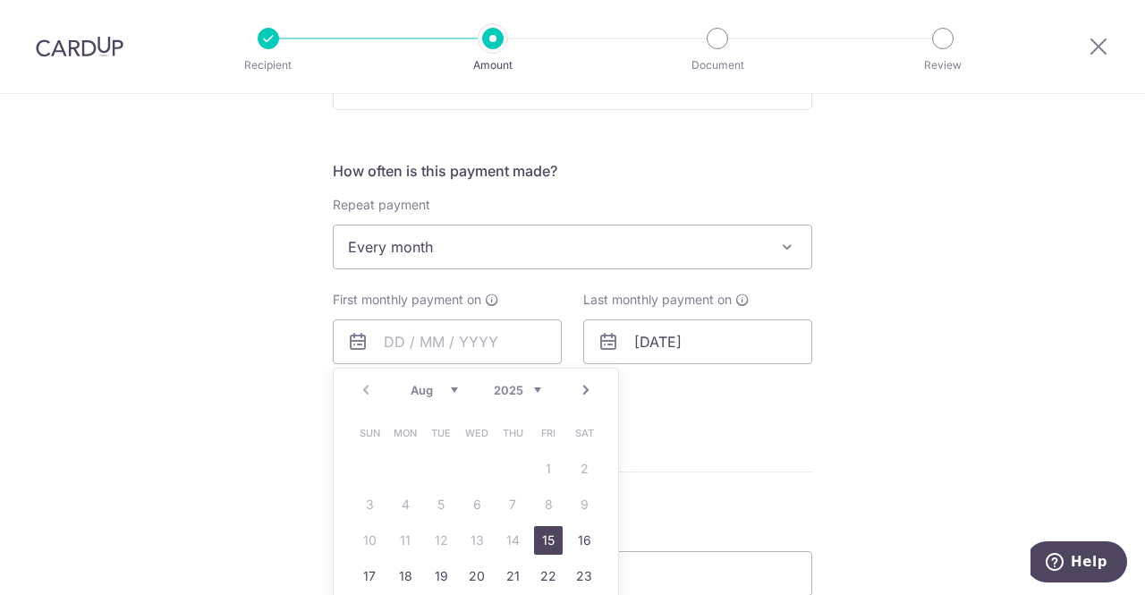
drag, startPoint x: 538, startPoint y: 545, endPoint x: 619, endPoint y: 455, distance: 120.3
click at [538, 545] on link "15" at bounding box center [548, 540] width 29 height 29
type input "15/08/2025"
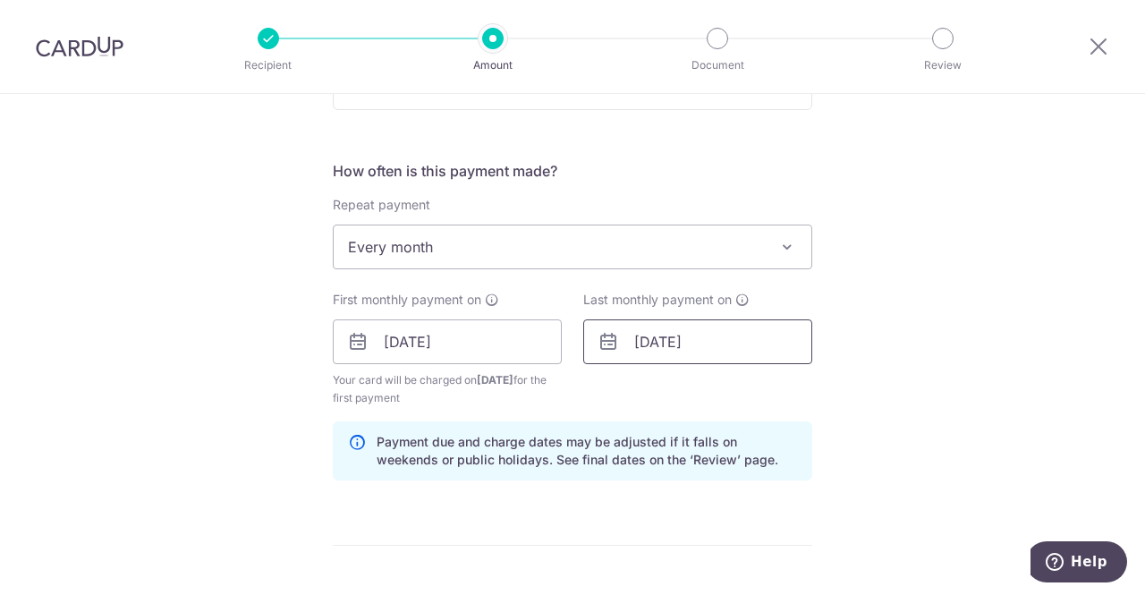
click at [646, 337] on input "[DATE]" at bounding box center [697, 341] width 229 height 45
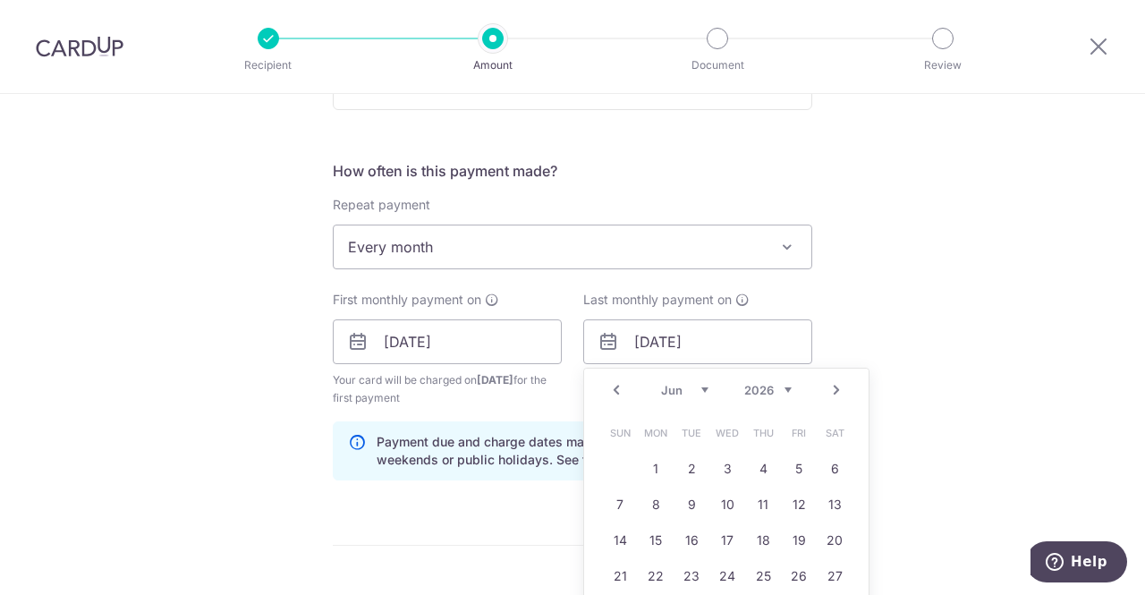
click at [614, 388] on link "Prev" at bounding box center [615, 389] width 21 height 21
click at [606, 393] on link "Prev" at bounding box center [615, 389] width 21 height 21
click at [686, 467] on link "3" at bounding box center [691, 468] width 29 height 29
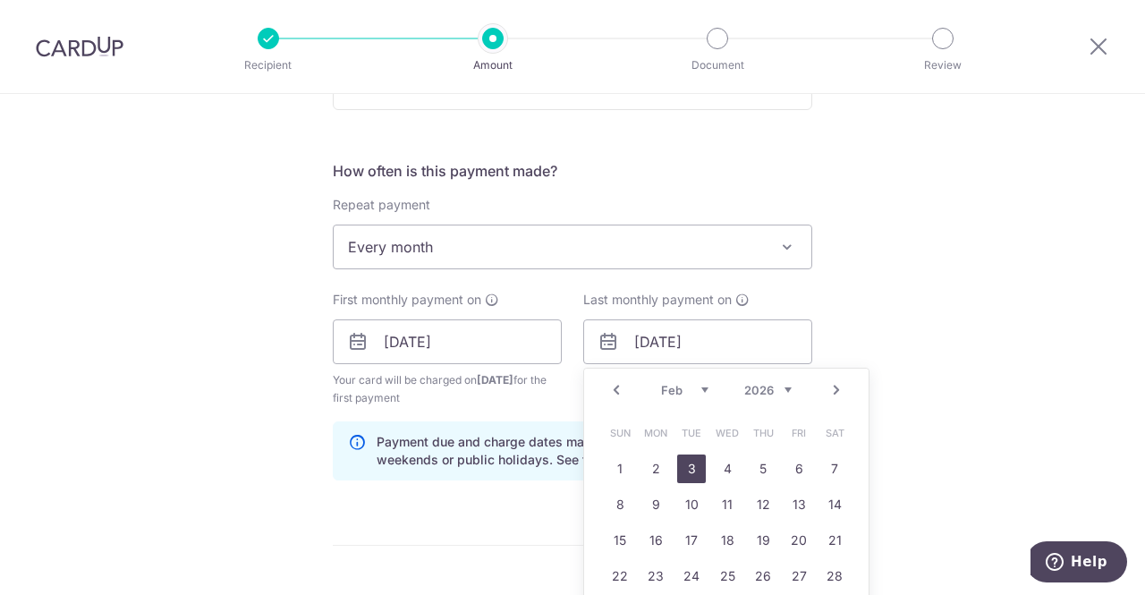
type input "03/02/2026"
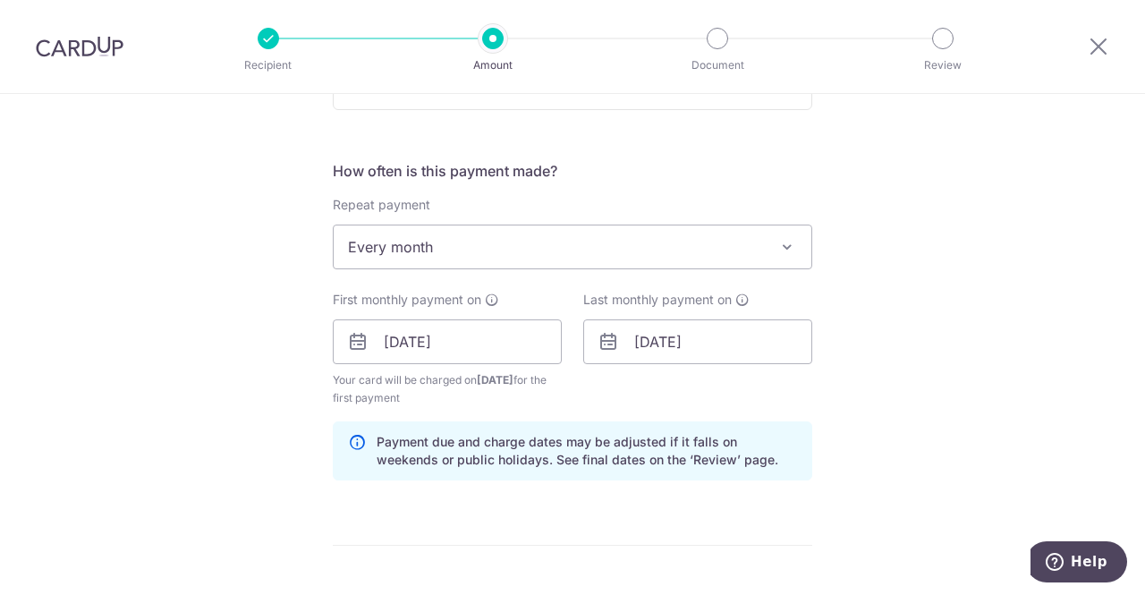
click at [943, 351] on div "Tell us more about your payment Enter payment amount SGD 2,000.00 2000.00 Selec…" at bounding box center [572, 322] width 1145 height 1709
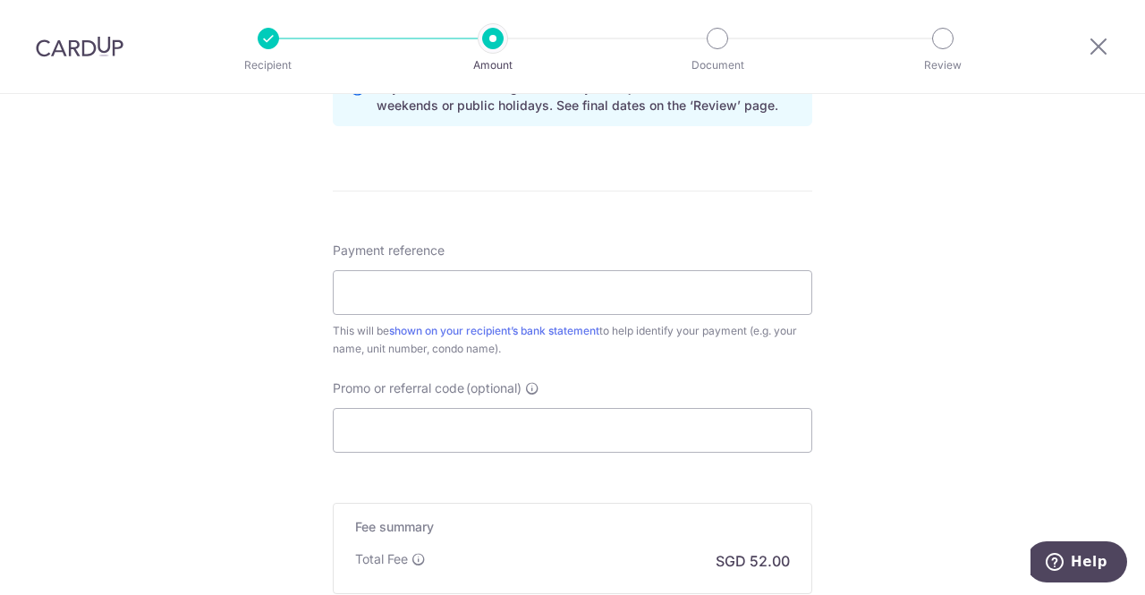
scroll to position [984, 0]
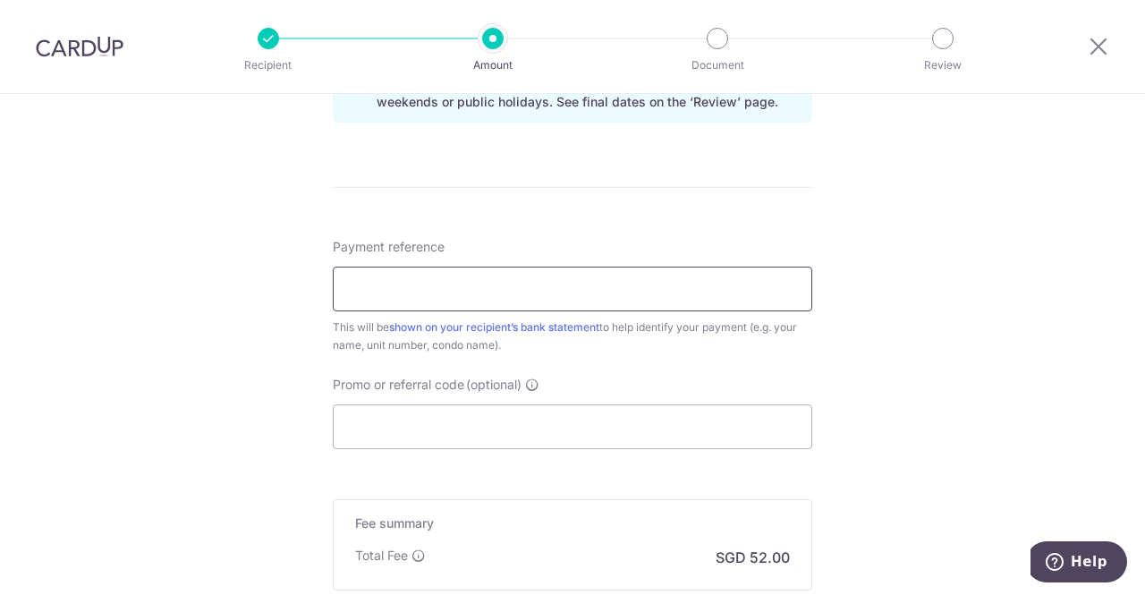
click at [478, 298] on input "Payment reference" at bounding box center [572, 288] width 479 height 45
type input "CL allowance"
click at [443, 434] on input "Promo or referral code (optional)" at bounding box center [572, 426] width 479 height 45
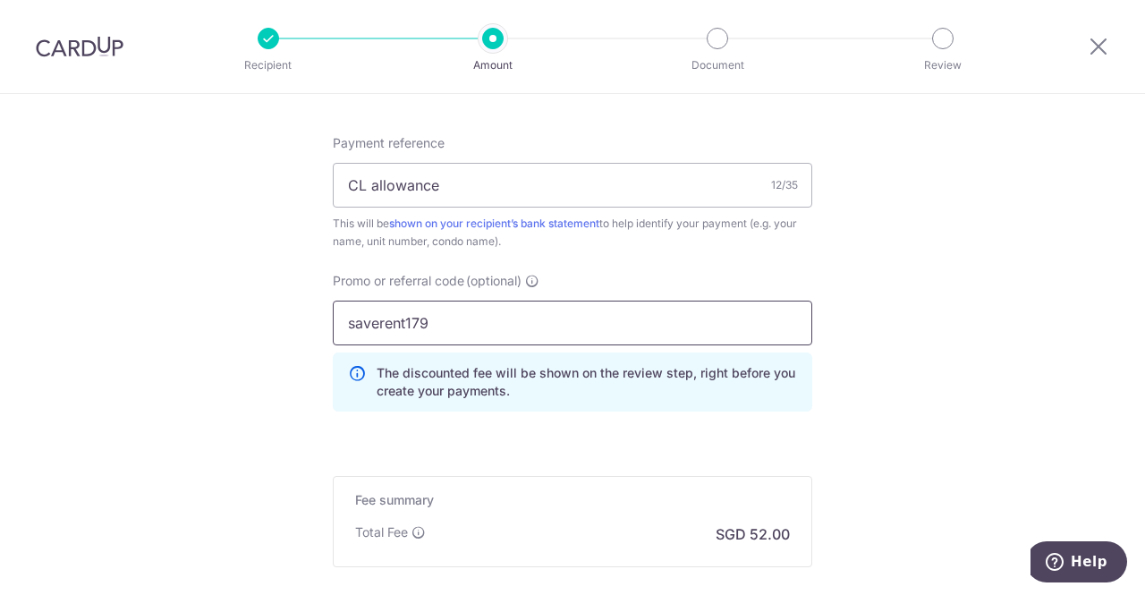
scroll to position [1252, 0]
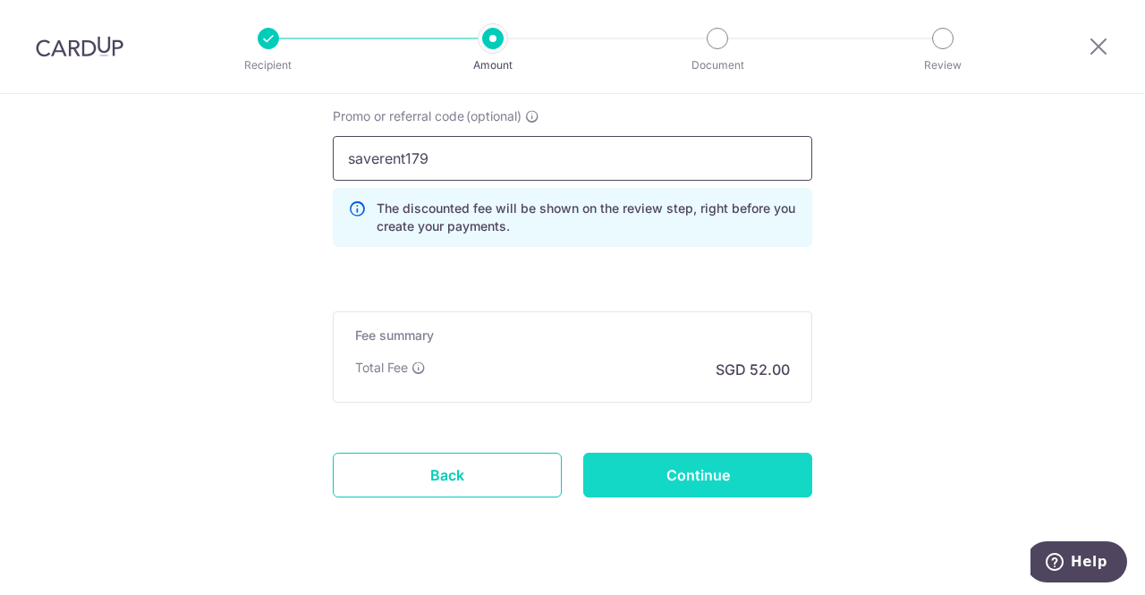
type input "saverent179"
click at [683, 471] on input "Continue" at bounding box center [697, 474] width 229 height 45
type input "Create Schedule"
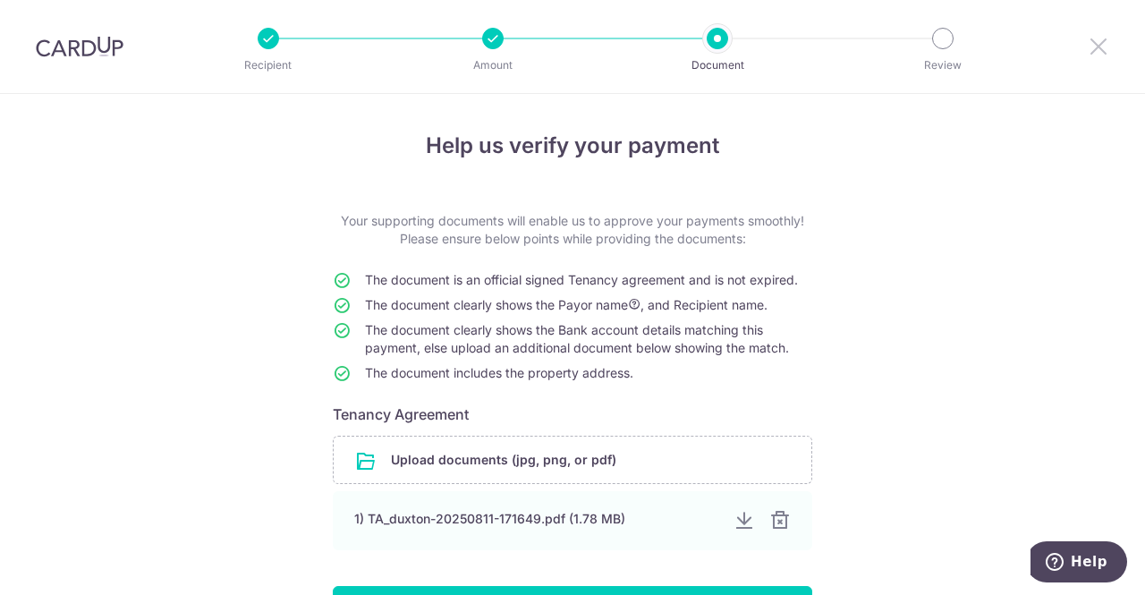
click at [1103, 47] on icon at bounding box center [1097, 46] width 21 height 22
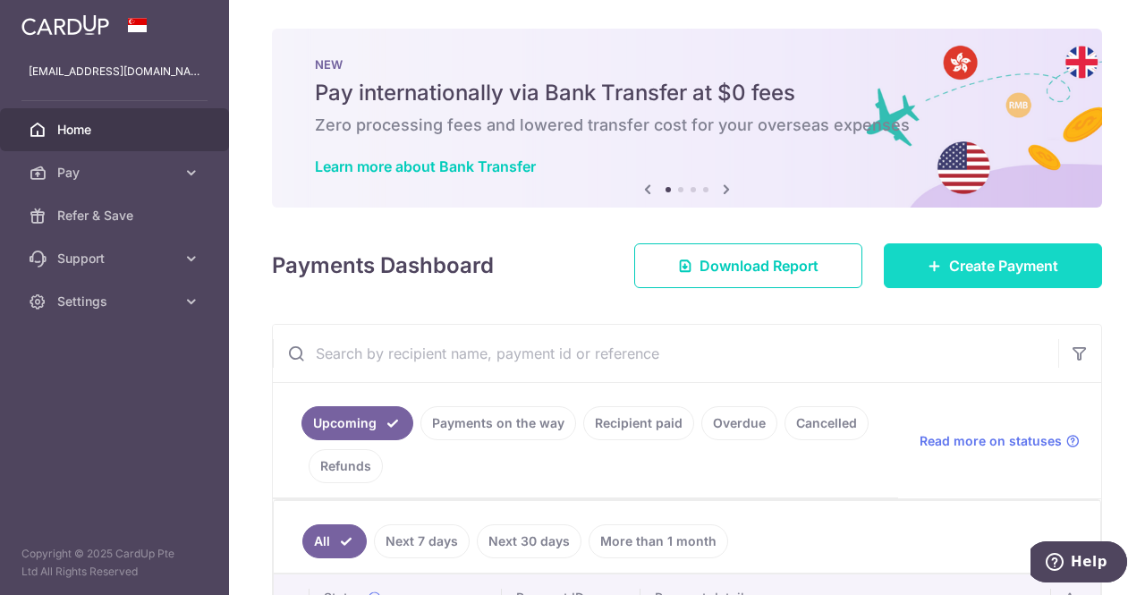
click at [934, 271] on link "Create Payment" at bounding box center [993, 265] width 218 height 45
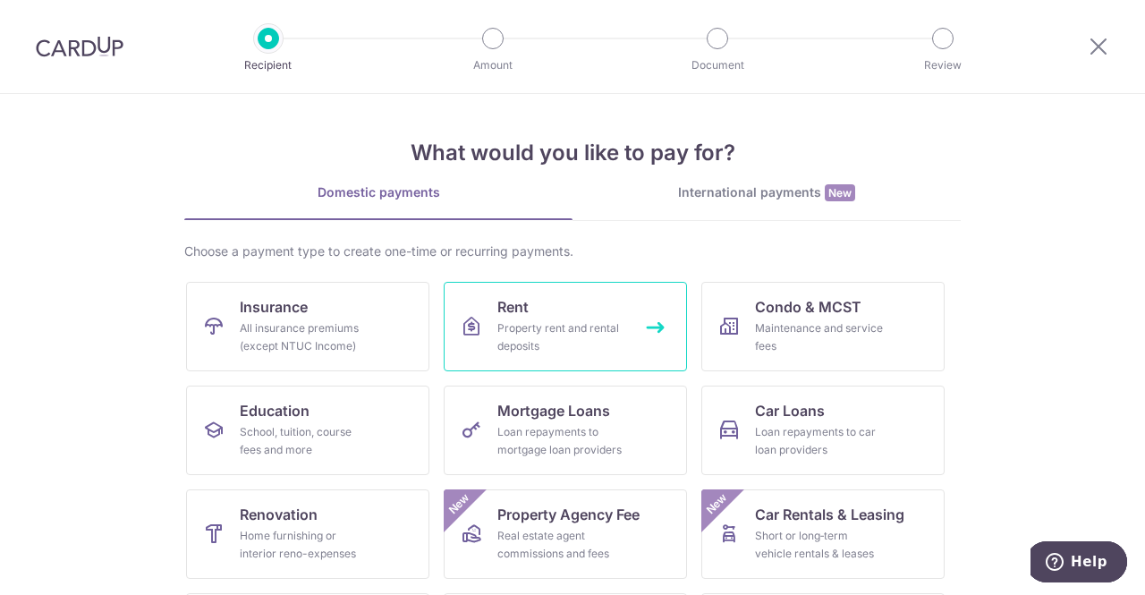
click at [621, 303] on link "Rent Property rent and rental deposits" at bounding box center [565, 326] width 243 height 89
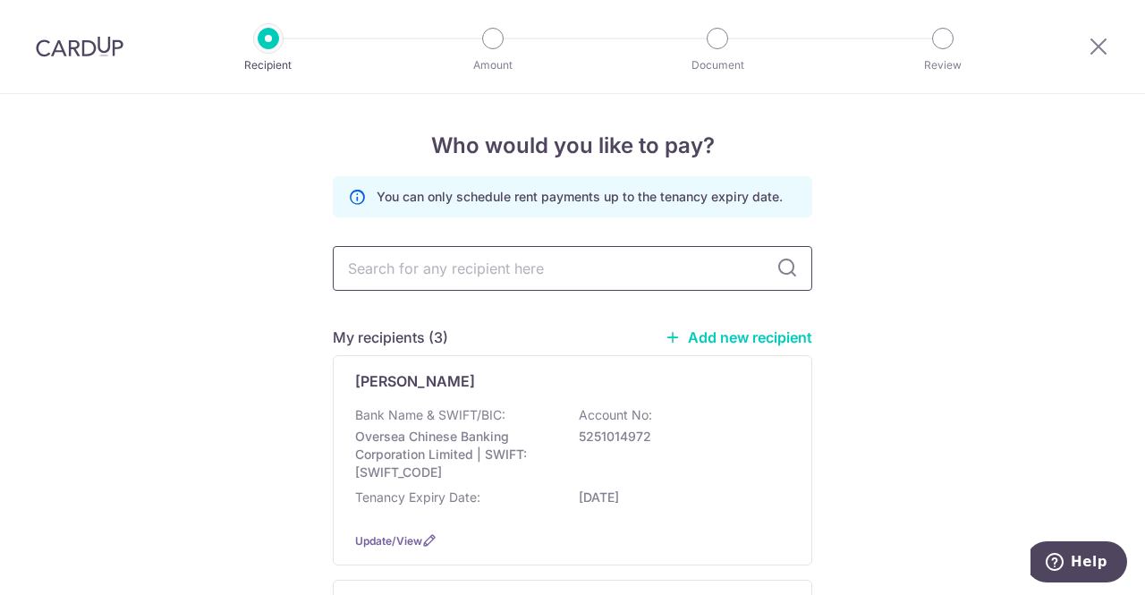
click at [490, 262] on input "text" at bounding box center [572, 268] width 479 height 45
click at [925, 286] on div "Who would you like to pay? You can only schedule rent payments up to the tenanc…" at bounding box center [572, 597] width 1145 height 1006
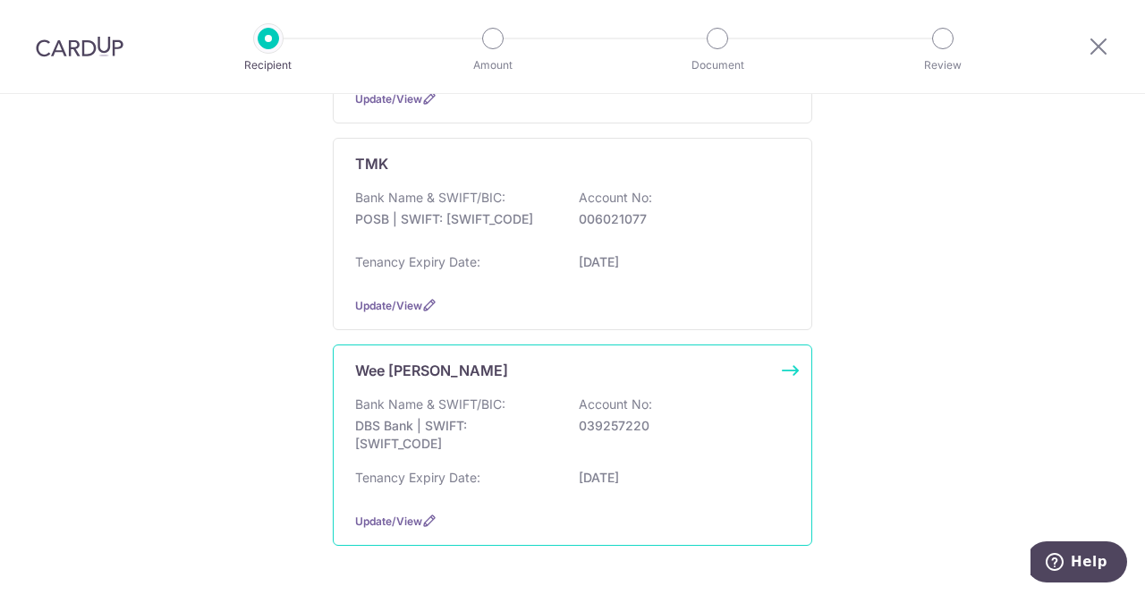
scroll to position [447, 0]
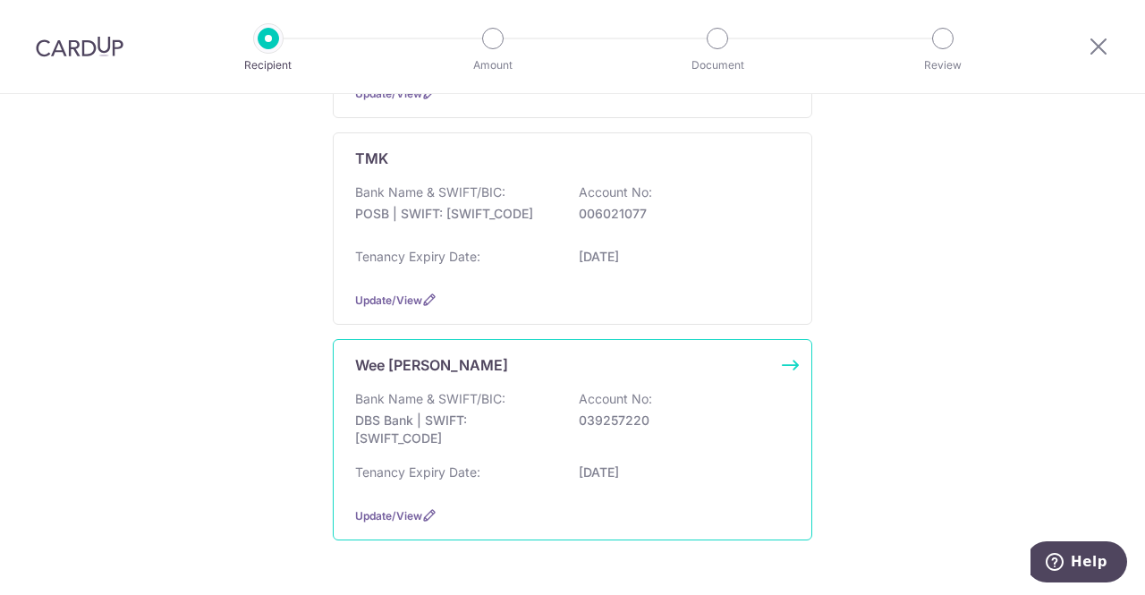
click at [451, 416] on p "DBS Bank | SWIFT: DBSSSGSGXXX" at bounding box center [455, 429] width 200 height 36
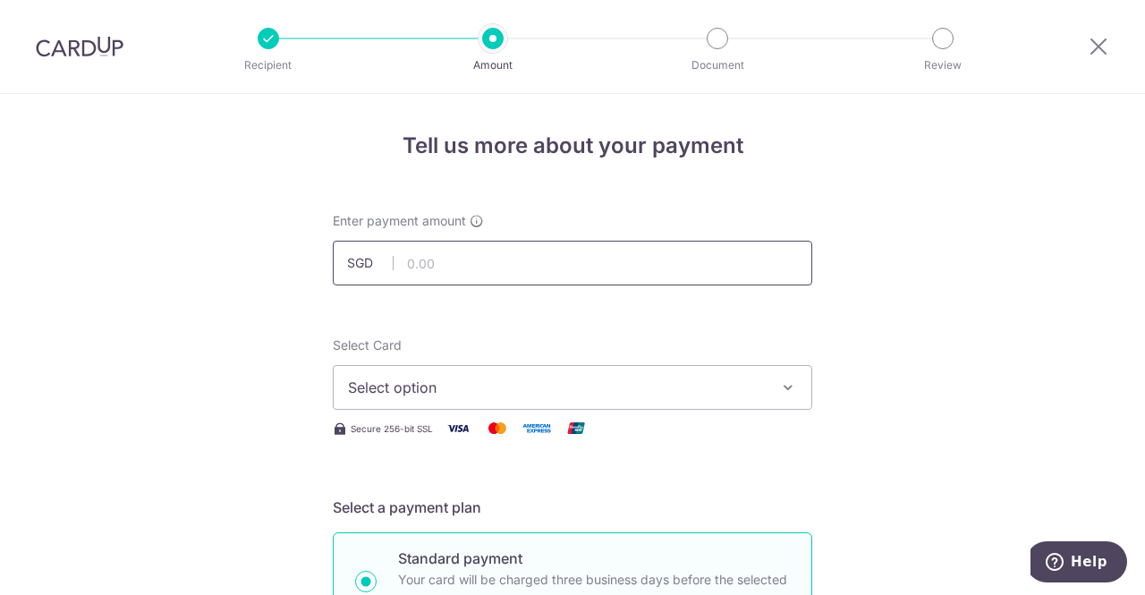
click at [438, 257] on input "text" at bounding box center [572, 263] width 479 height 45
type input "1,500.00"
click at [765, 385] on button "Select option" at bounding box center [572, 387] width 479 height 45
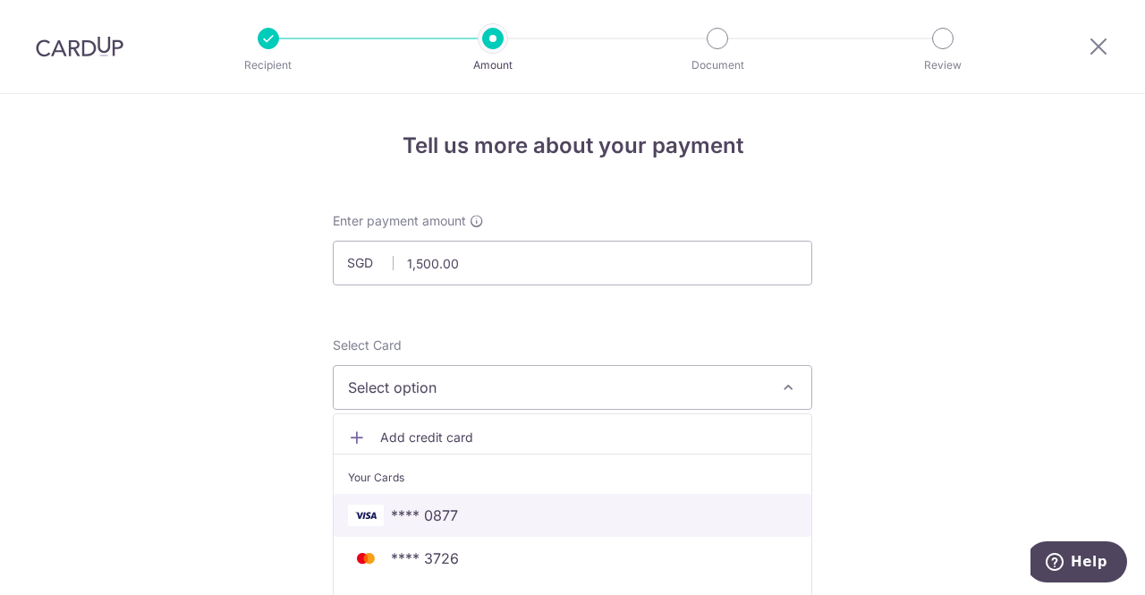
click at [469, 524] on span "**** 0877" at bounding box center [572, 514] width 449 height 21
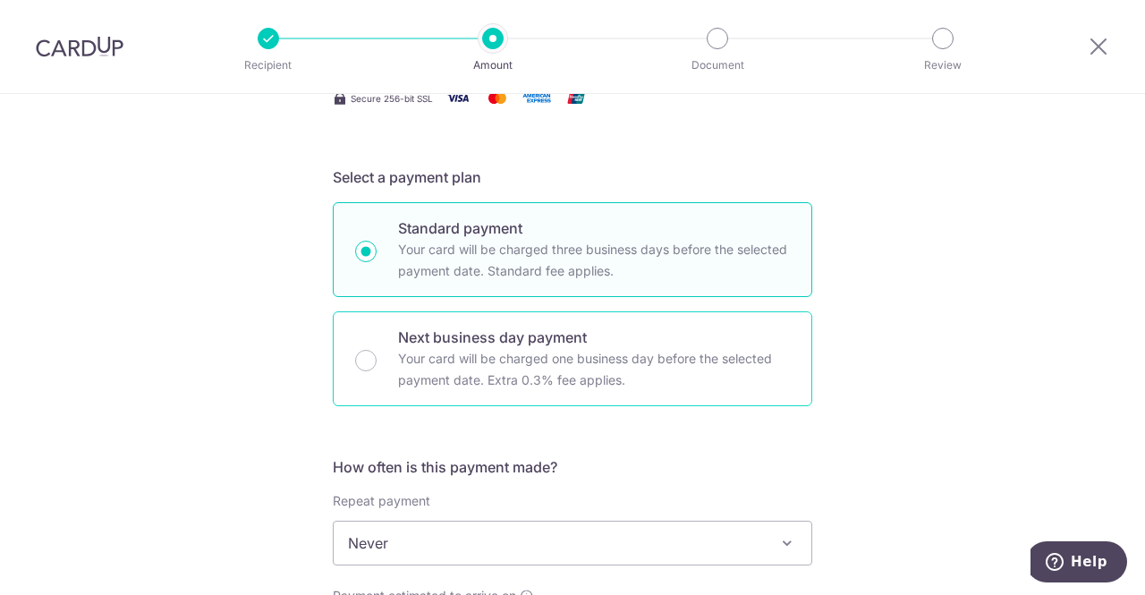
scroll to position [358, 0]
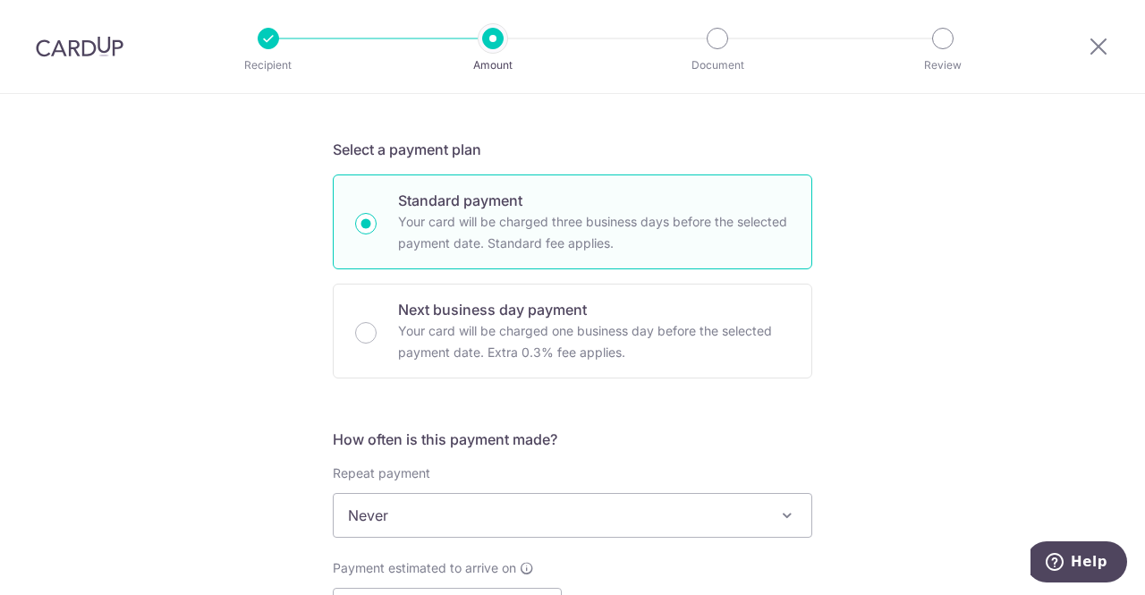
click at [434, 507] on span "Never" at bounding box center [573, 515] width 478 height 43
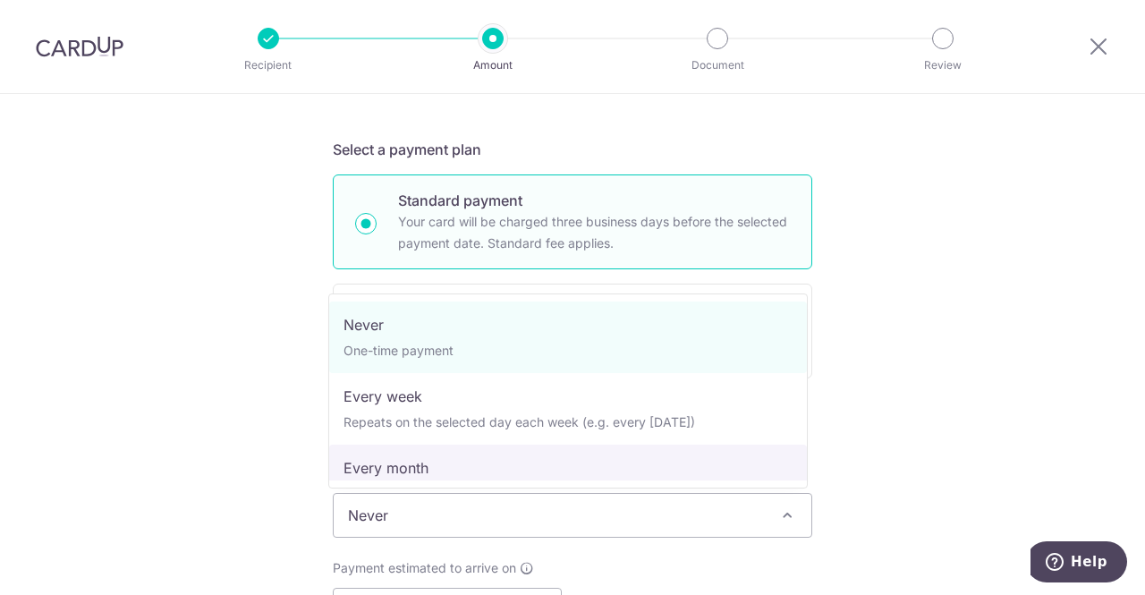
select select "3"
type input "[DATE]"
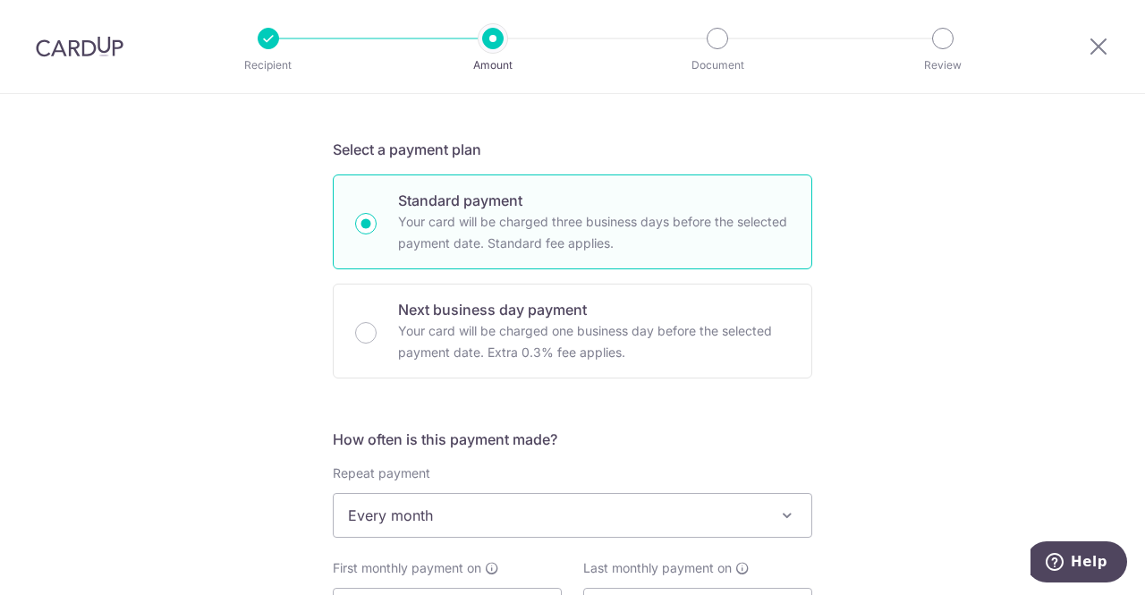
scroll to position [626, 0]
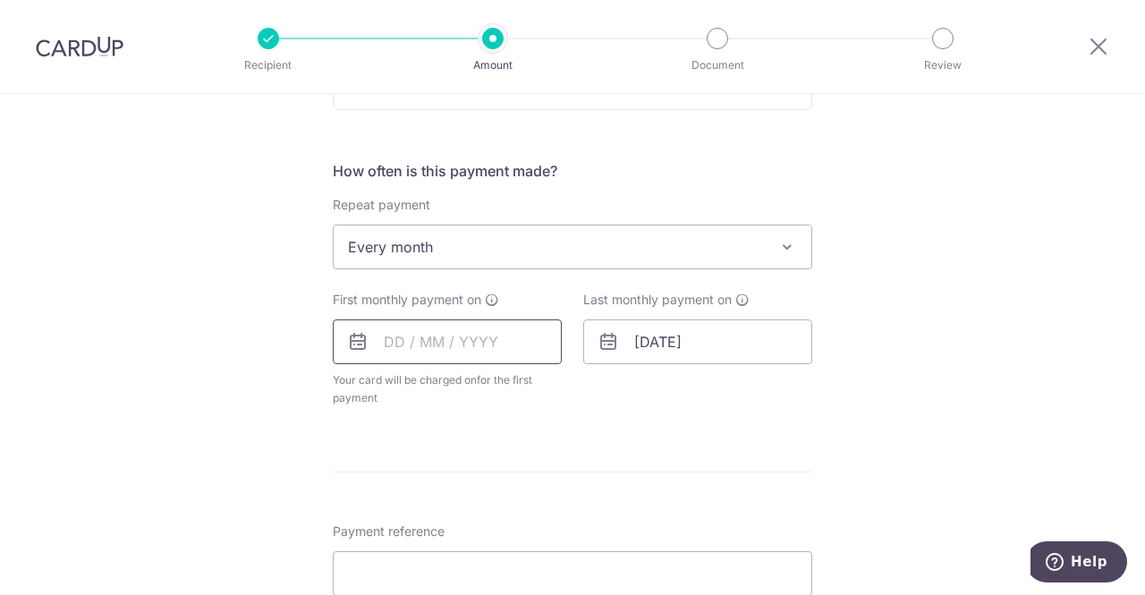
click at [395, 339] on input "text" at bounding box center [447, 341] width 229 height 45
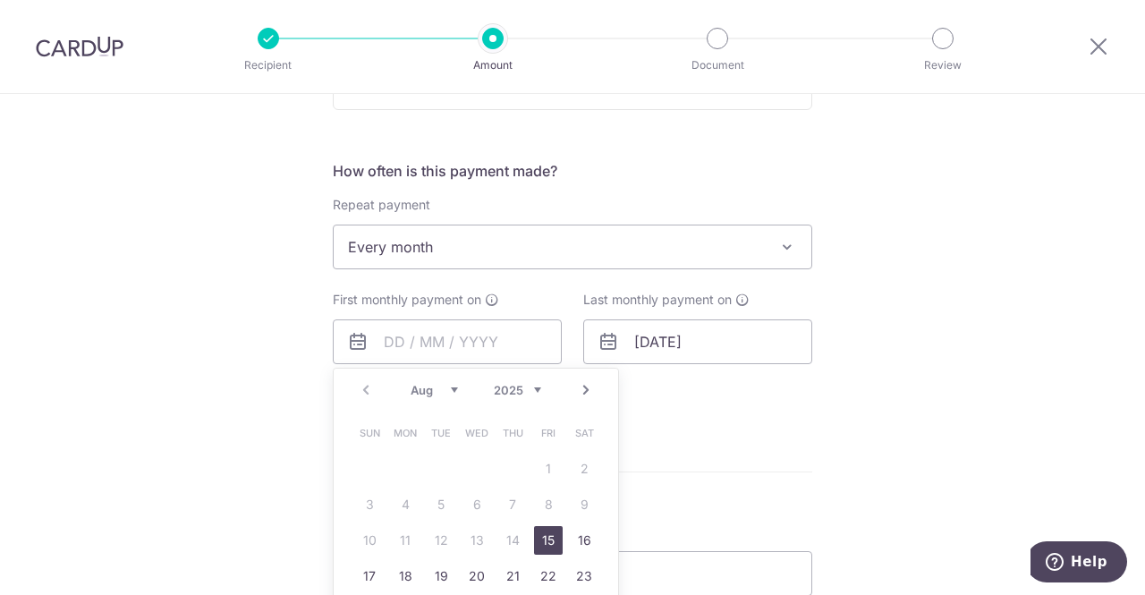
click at [538, 541] on link "15" at bounding box center [548, 540] width 29 height 29
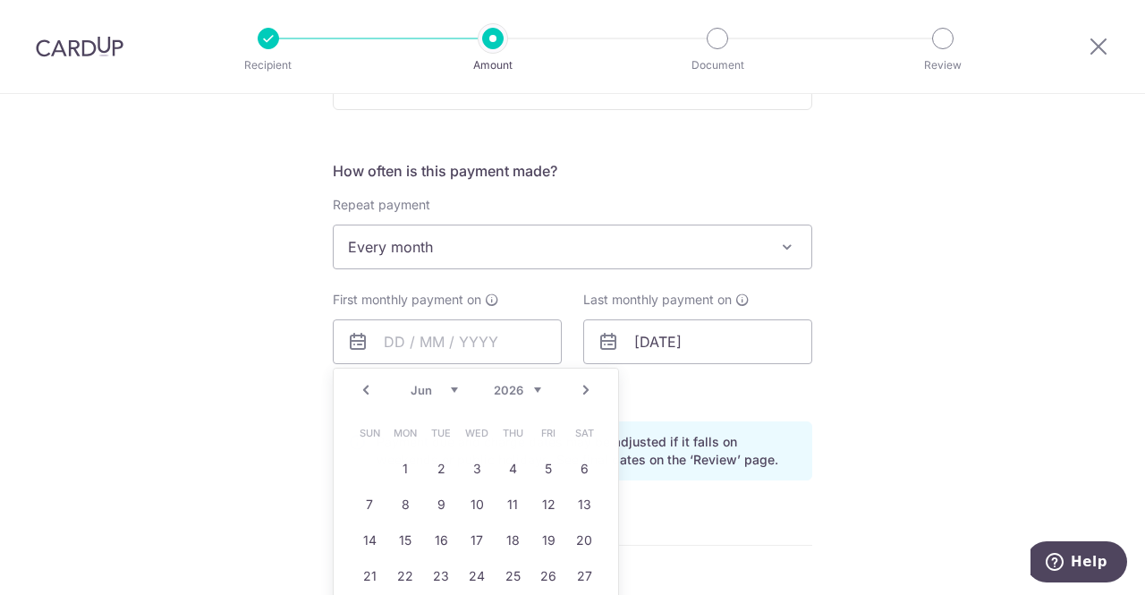
type input "[DATE]"
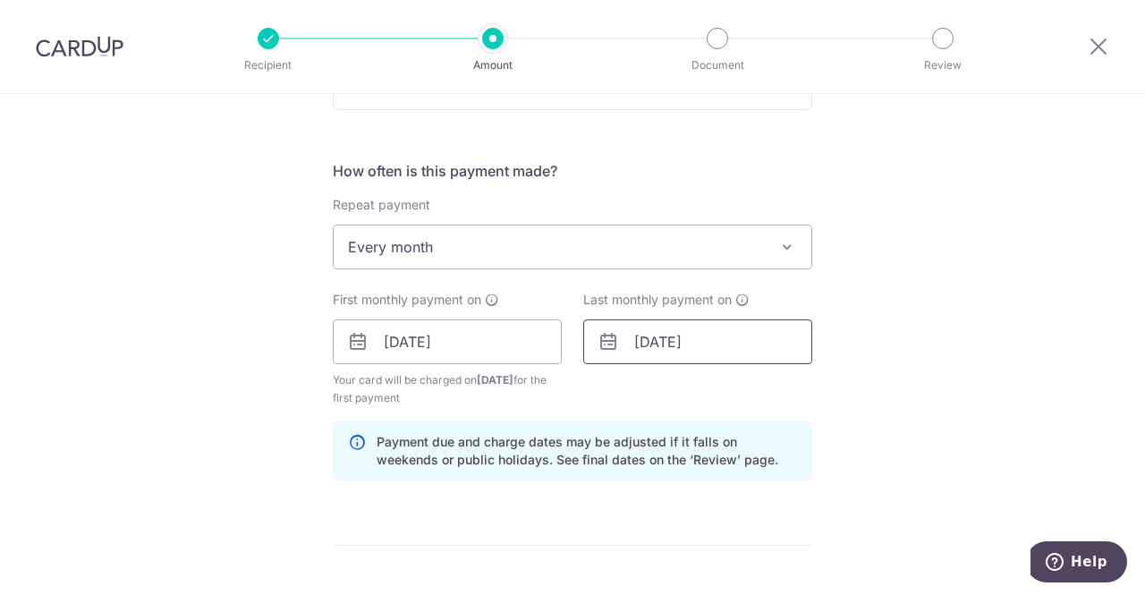
click at [672, 340] on input "[DATE]" at bounding box center [697, 341] width 229 height 45
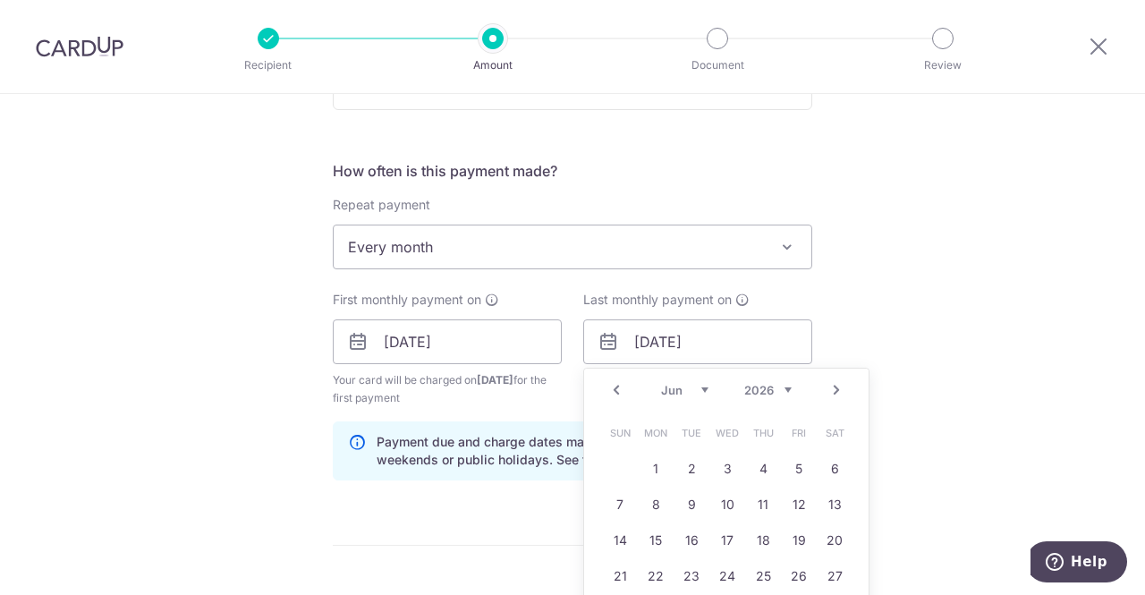
click at [608, 389] on link "Prev" at bounding box center [615, 389] width 21 height 21
click at [677, 469] on link "3" at bounding box center [691, 468] width 29 height 29
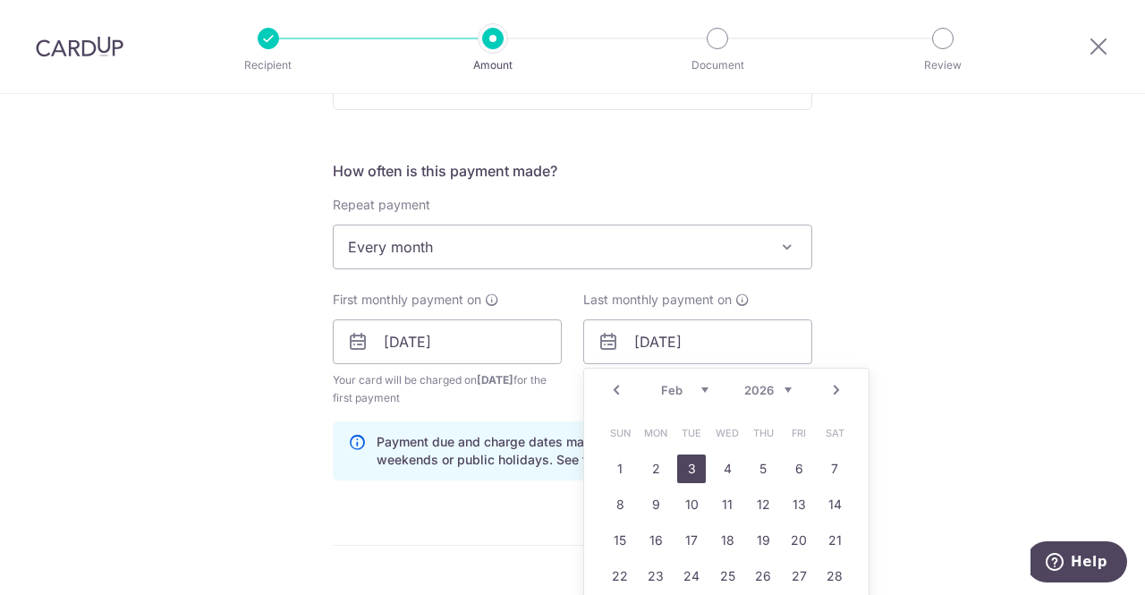
type input "03/02/2026"
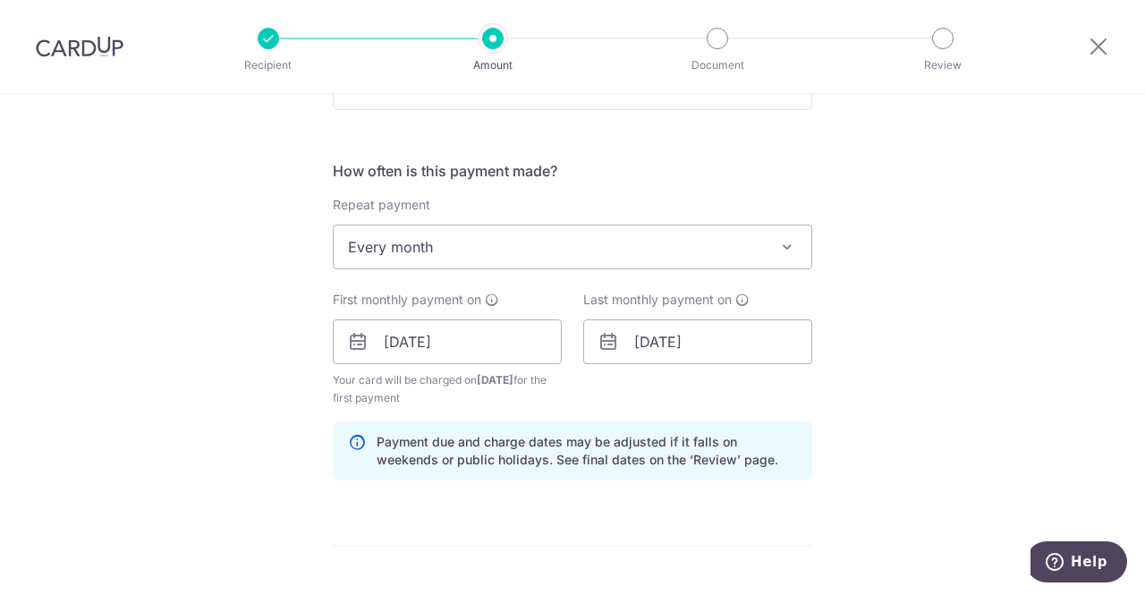
click at [736, 392] on div "Last monthly payment on 03/02/2026 Prev Next Jan Feb Mar Apr May Jun Jul Aug Se…" at bounding box center [697, 349] width 250 height 116
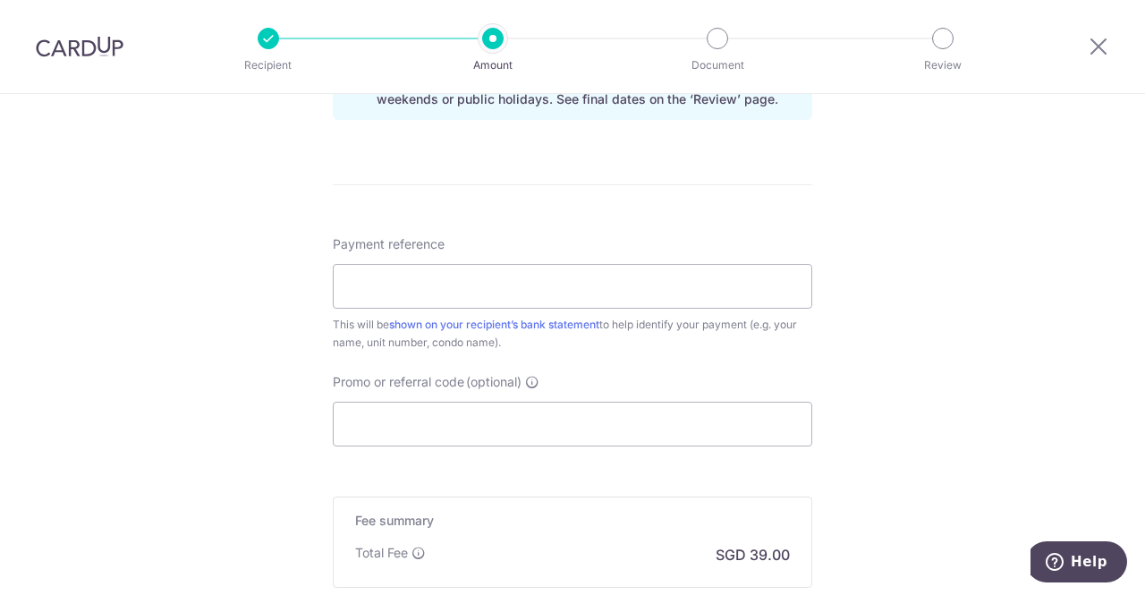
scroll to position [984, 0]
click at [466, 307] on input "Payment reference" at bounding box center [572, 288] width 479 height 45
type input "CL allowance"
click at [457, 406] on input "Promo or referral code (optional)" at bounding box center [572, 426] width 479 height 45
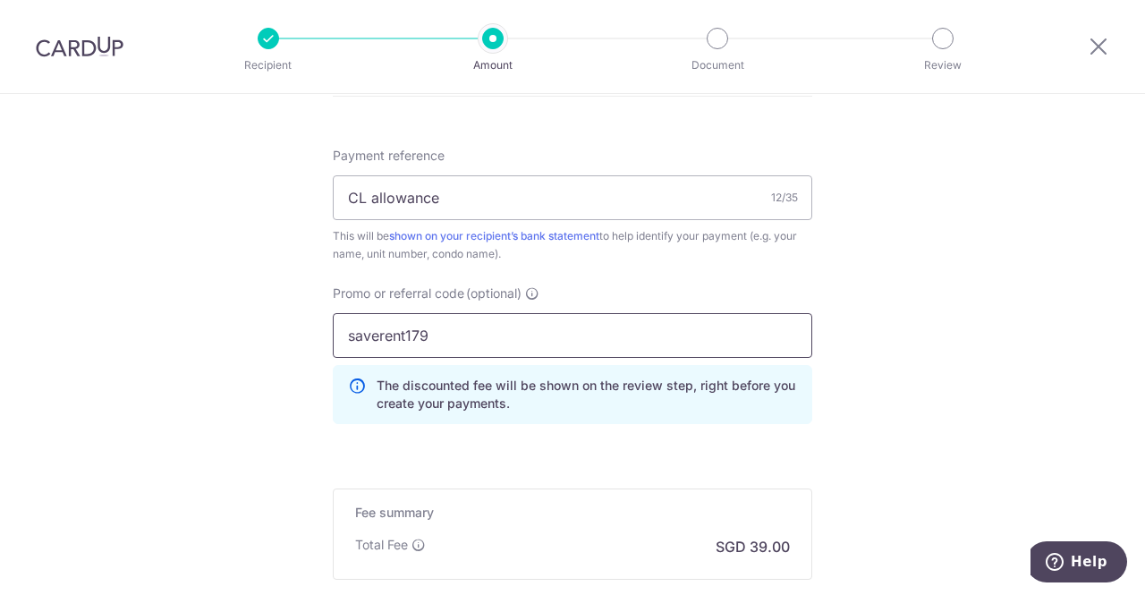
scroll to position [1252, 0]
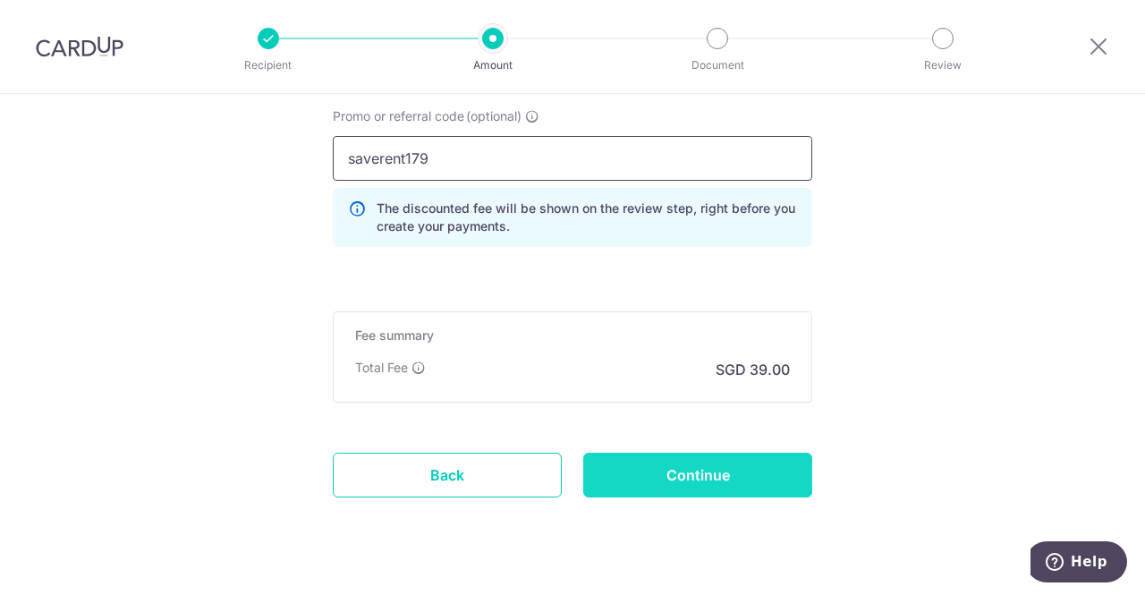
type input "saverent179"
click at [640, 464] on input "Continue" at bounding box center [697, 474] width 229 height 45
type input "Create Schedule"
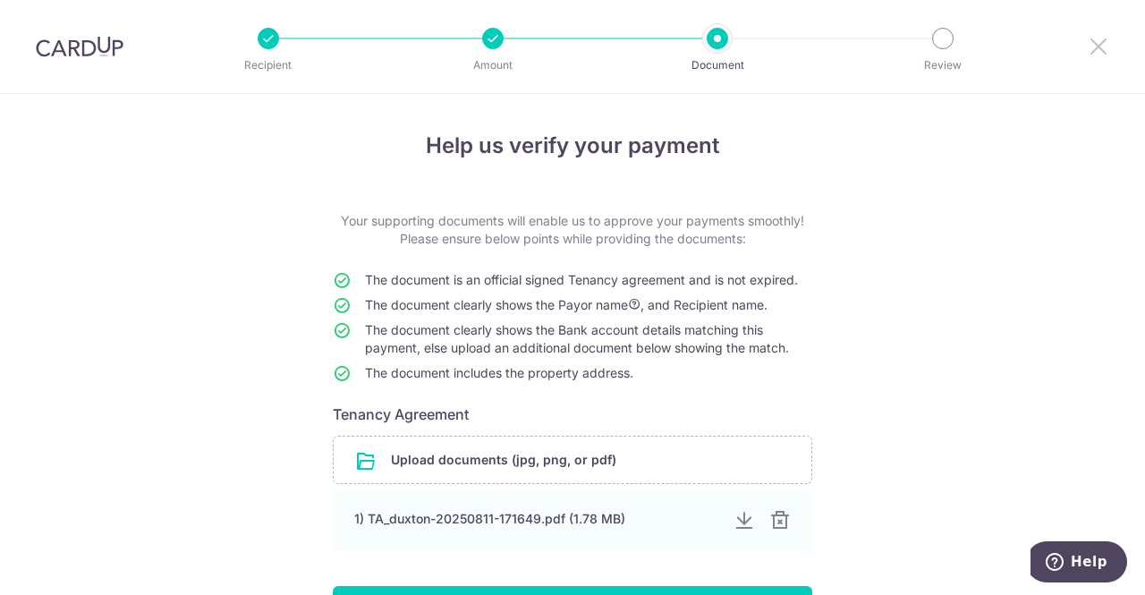
click at [1102, 56] on icon at bounding box center [1097, 46] width 21 height 22
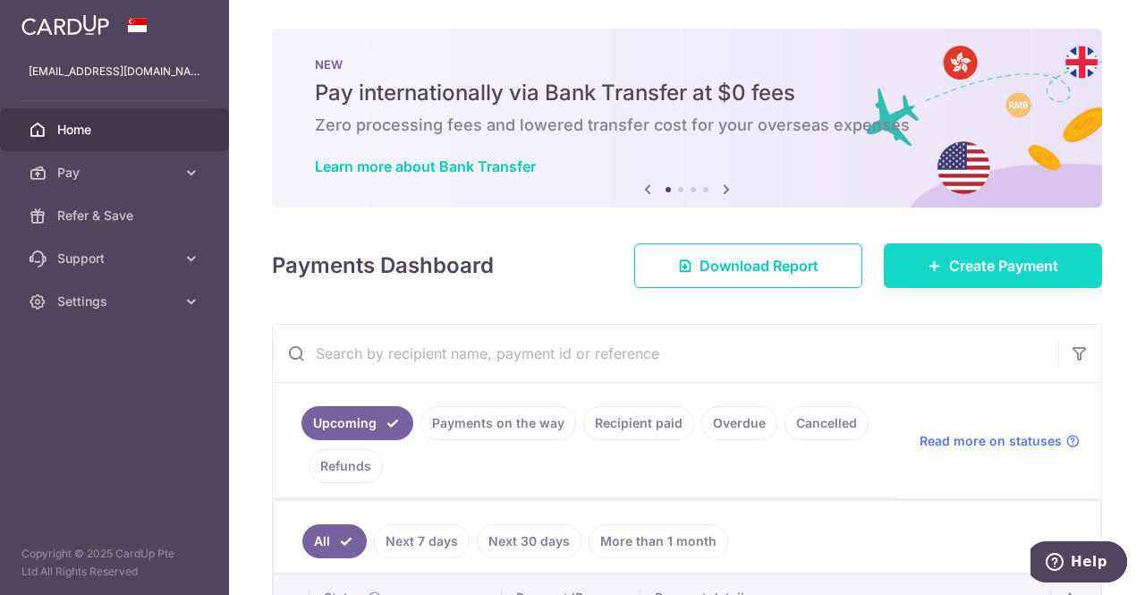
click at [949, 255] on span "Create Payment" at bounding box center [1003, 265] width 109 height 21
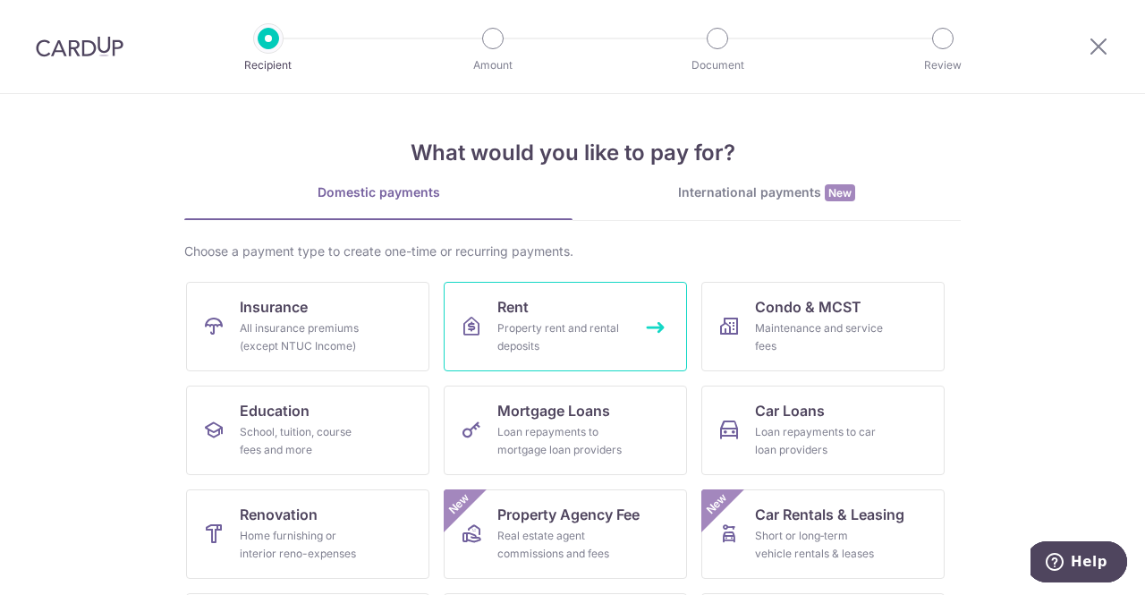
click at [576, 353] on div "Property rent and rental deposits" at bounding box center [561, 337] width 129 height 36
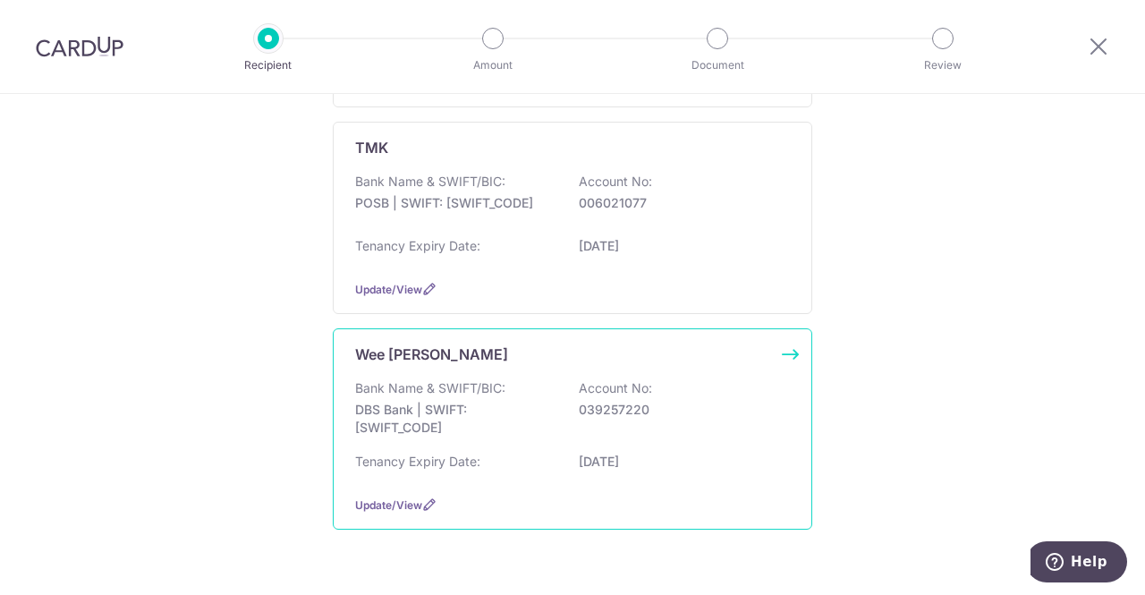
scroll to position [501, 0]
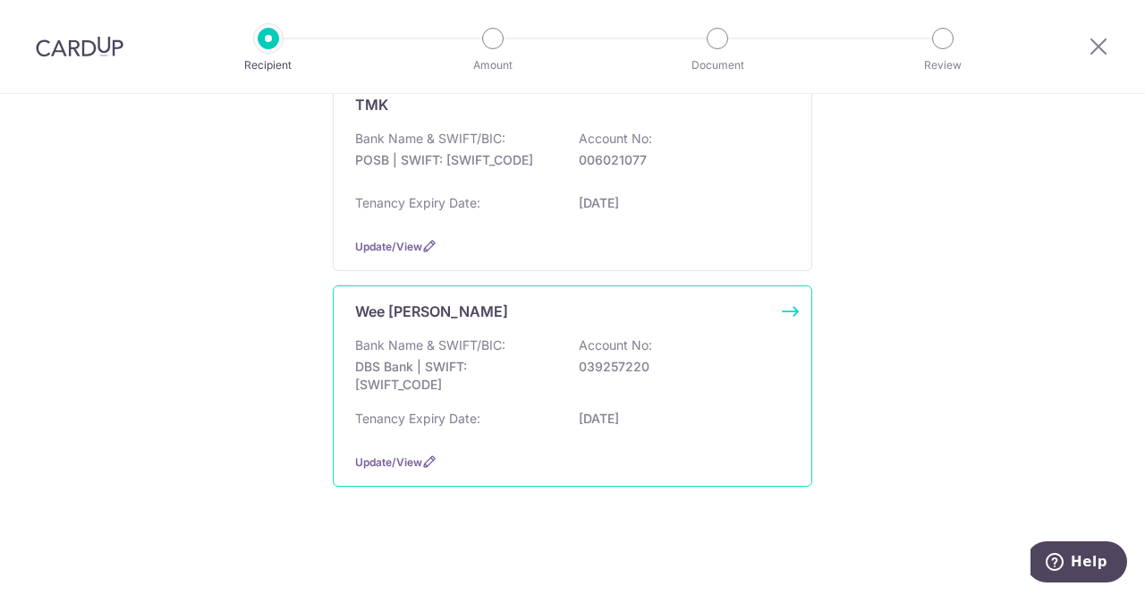
click at [486, 381] on p "DBS Bank | SWIFT: [SWIFT_CODE]" at bounding box center [455, 376] width 200 height 36
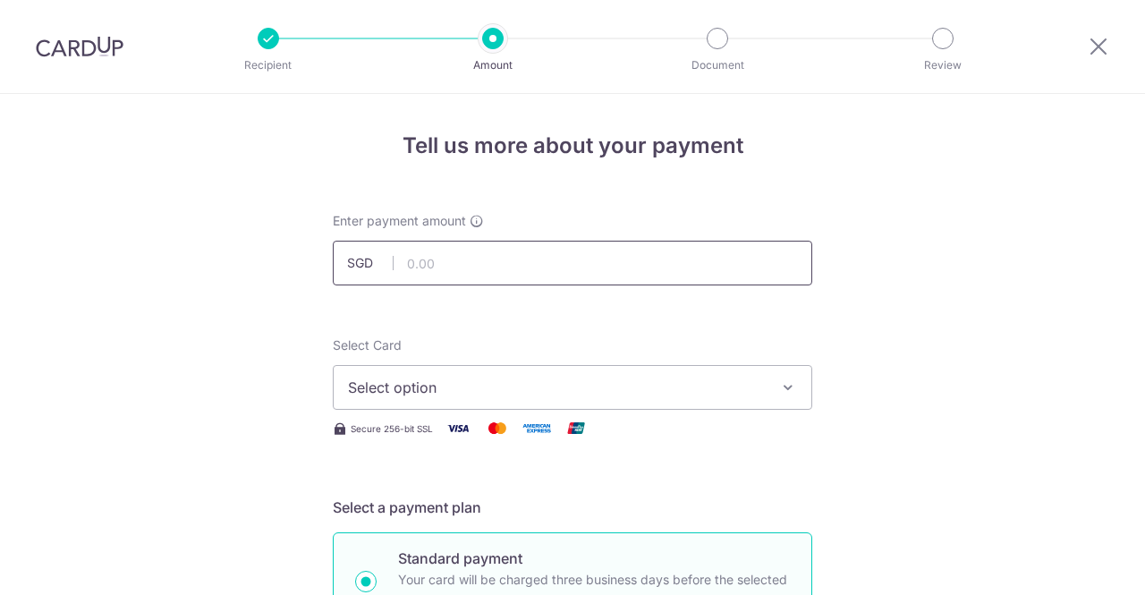
click at [484, 241] on input "text" at bounding box center [572, 263] width 479 height 45
type input "1,000.00"
click at [666, 390] on span "Select option" at bounding box center [556, 386] width 417 height 21
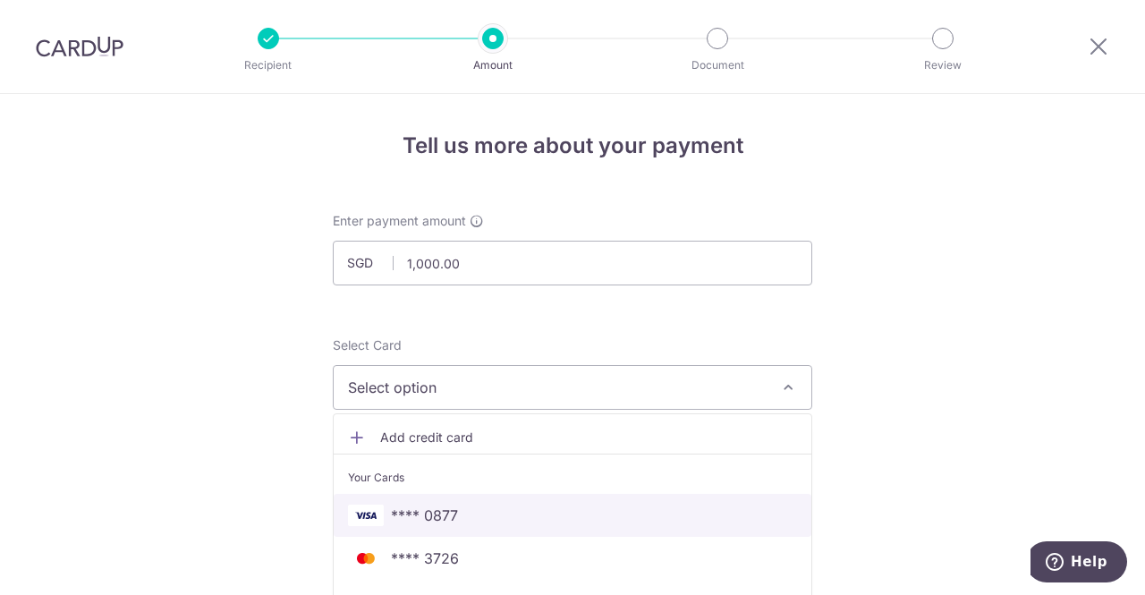
click at [429, 520] on span "**** 0877" at bounding box center [424, 514] width 67 height 21
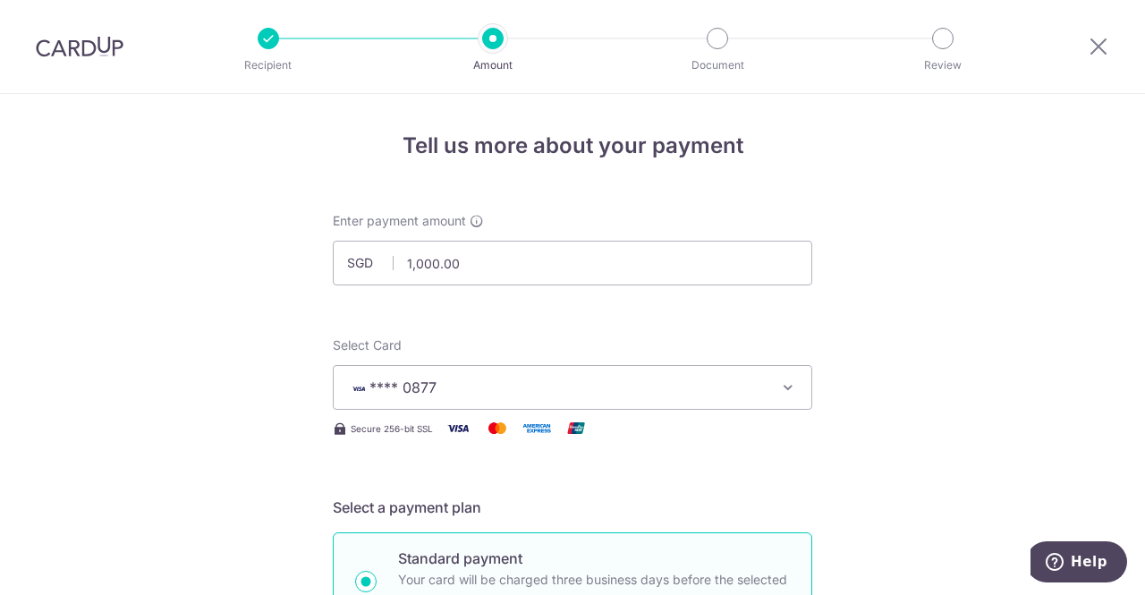
scroll to position [358, 0]
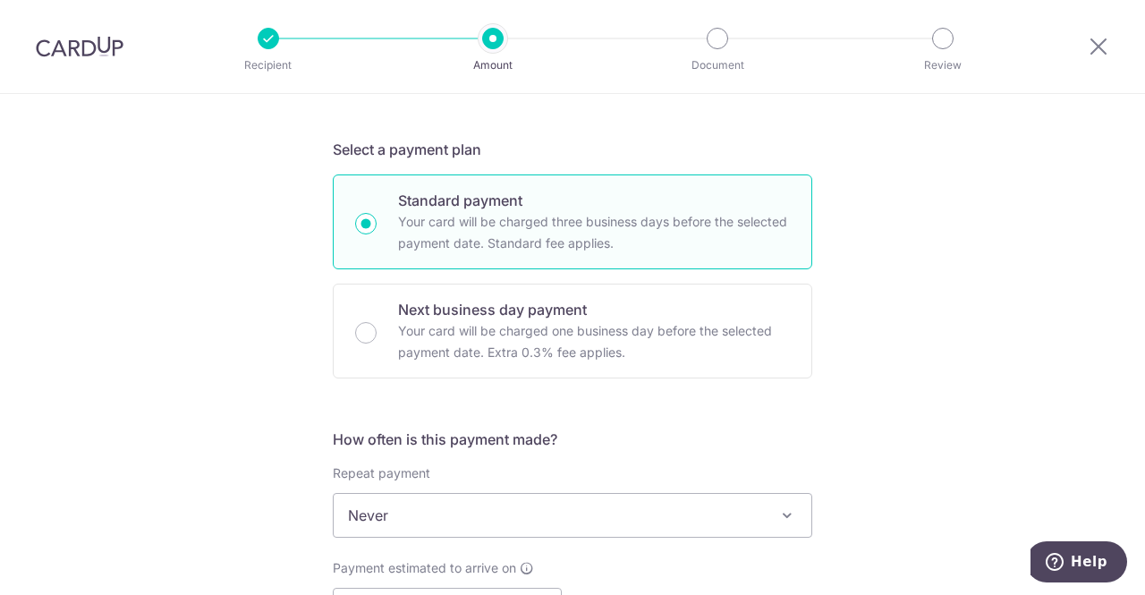
click at [411, 511] on span "Never" at bounding box center [573, 515] width 478 height 43
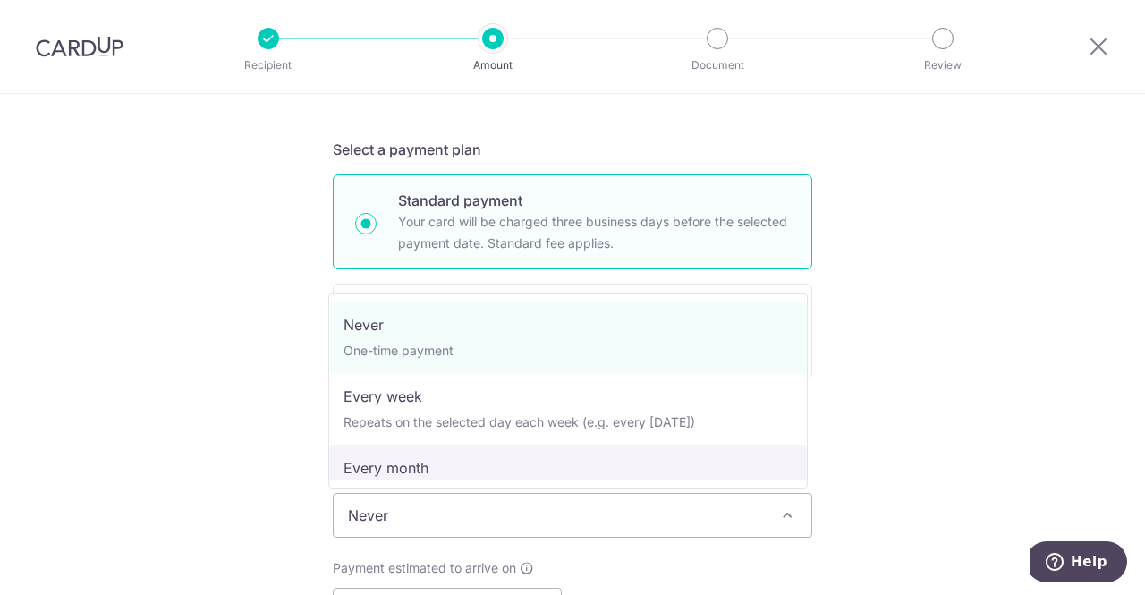
select select "3"
type input "30/06/2026"
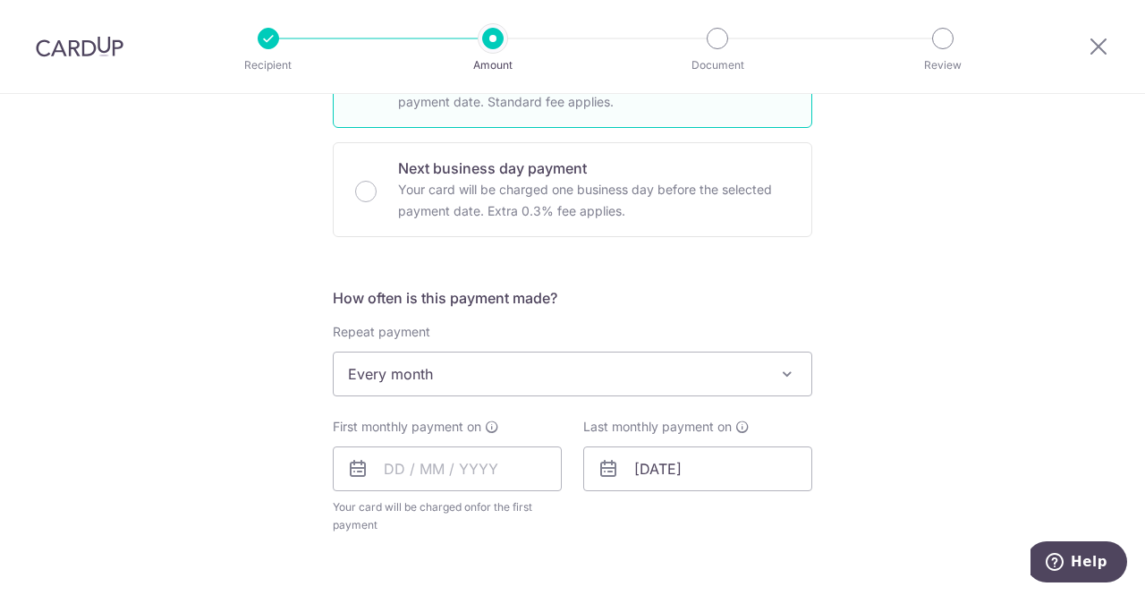
scroll to position [626, 0]
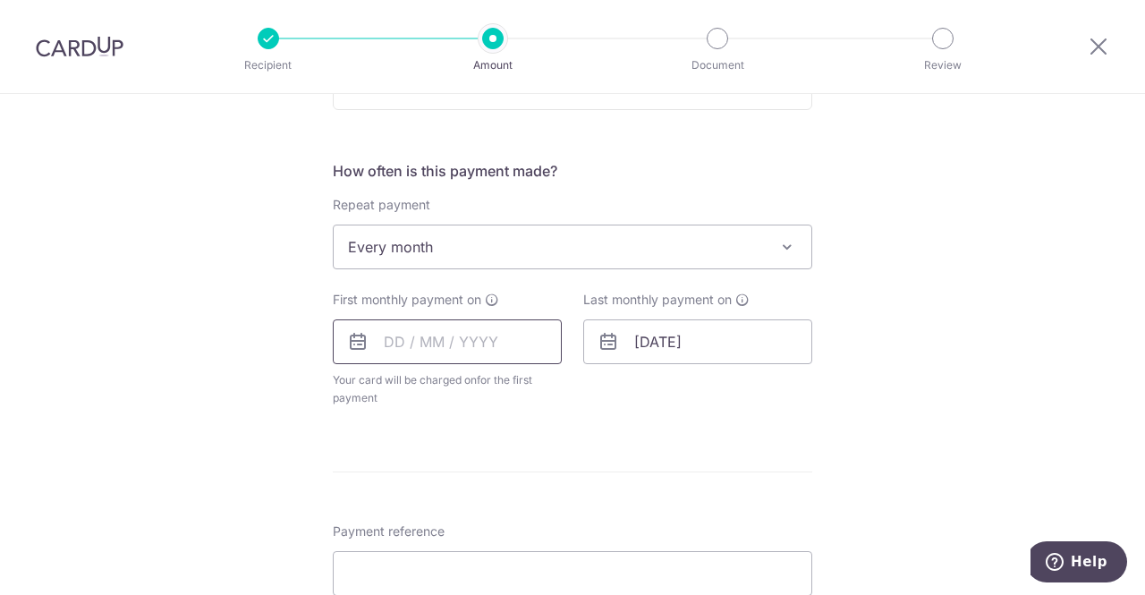
click at [395, 341] on input "text" at bounding box center [447, 341] width 229 height 45
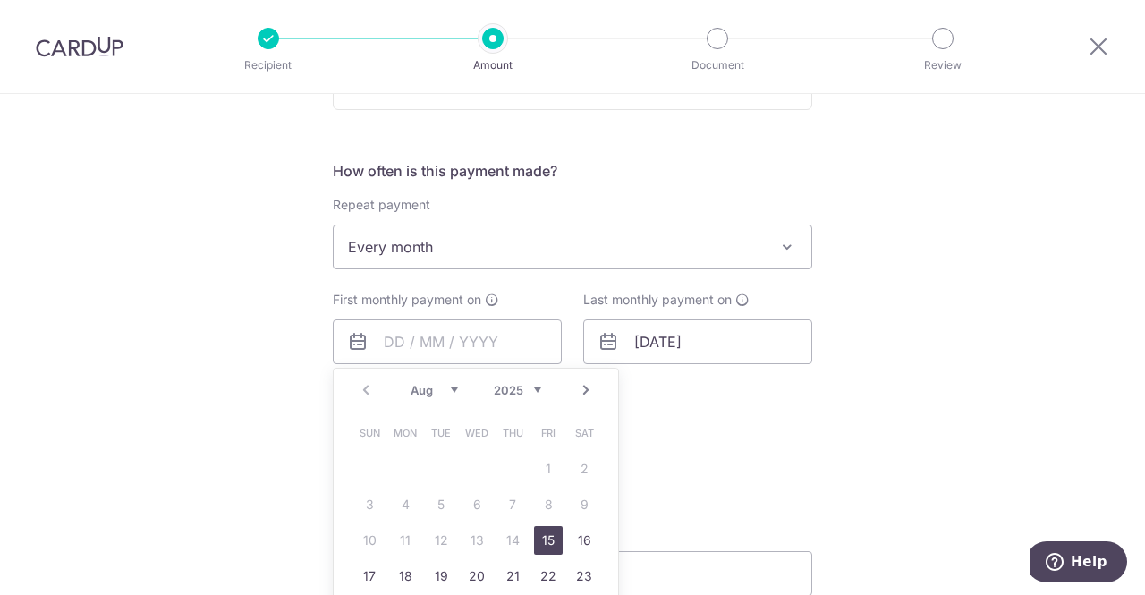
click at [538, 541] on link "15" at bounding box center [548, 540] width 29 height 29
type input "[DATE]"
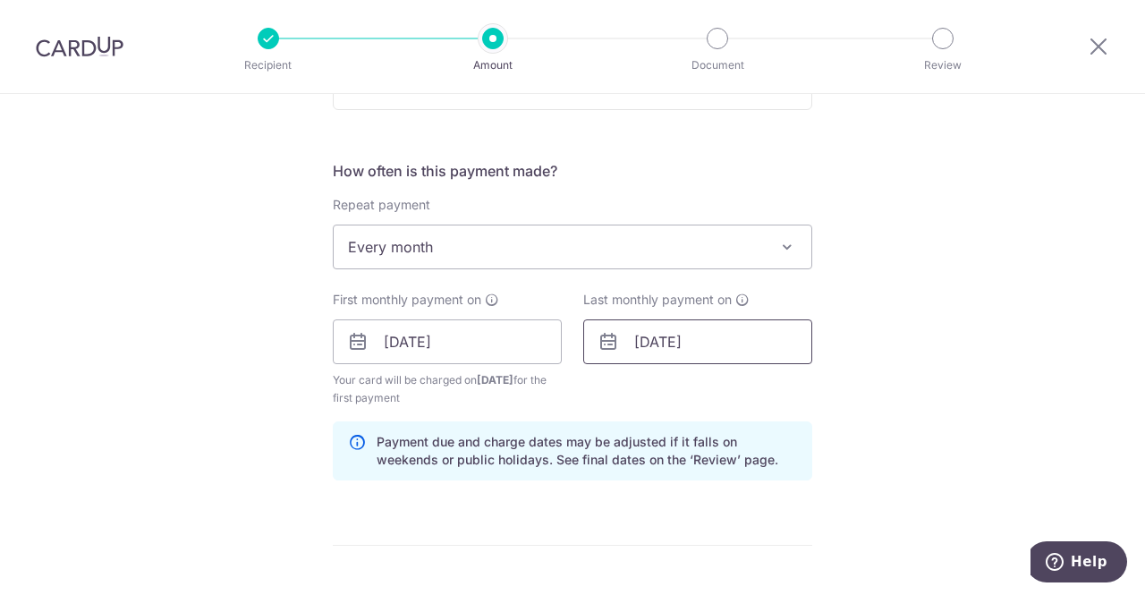
click at [687, 330] on input "30/06/2026" at bounding box center [697, 341] width 229 height 45
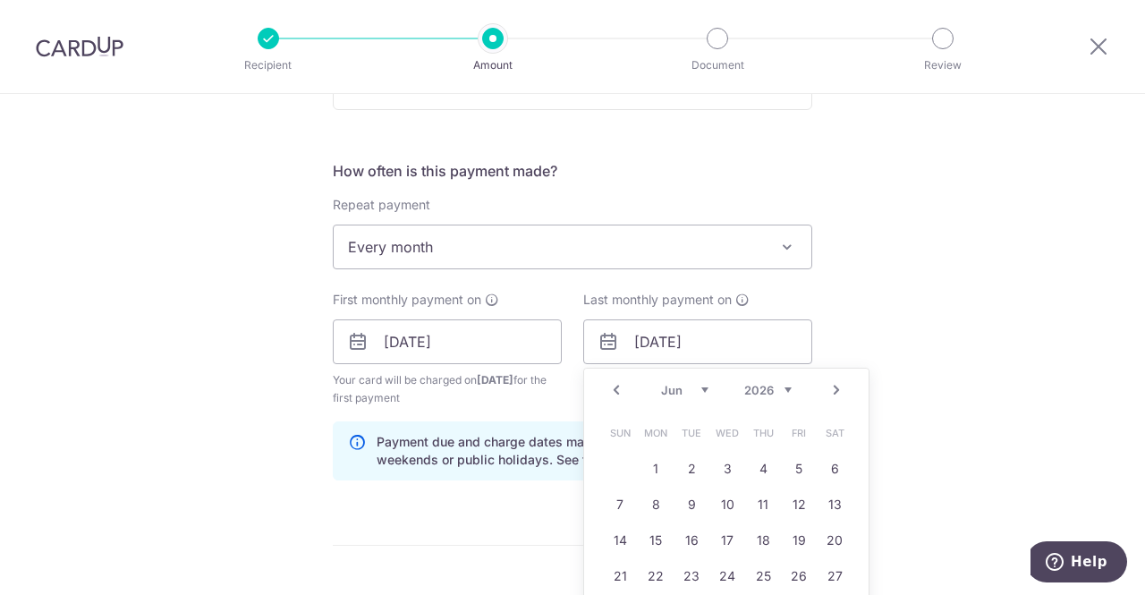
click at [610, 393] on link "Prev" at bounding box center [615, 389] width 21 height 21
click at [686, 469] on link "3" at bounding box center [691, 468] width 29 height 29
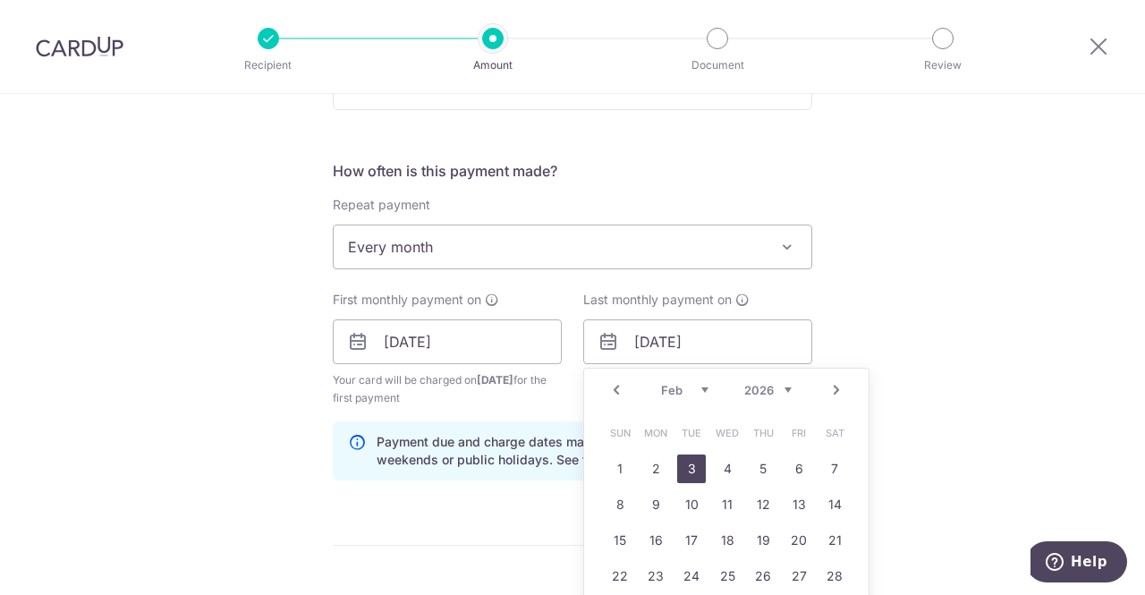
type input "03/02/2026"
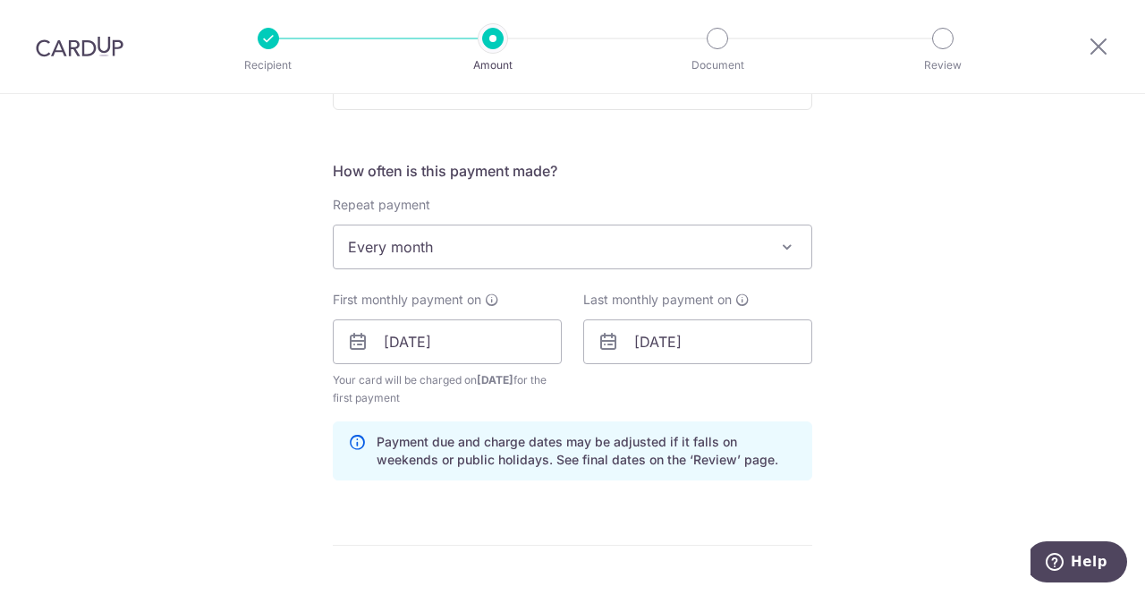
click at [941, 380] on div "Tell us more about your payment Enter payment amount SGD 1,000.00 1000.00 Selec…" at bounding box center [572, 322] width 1145 height 1709
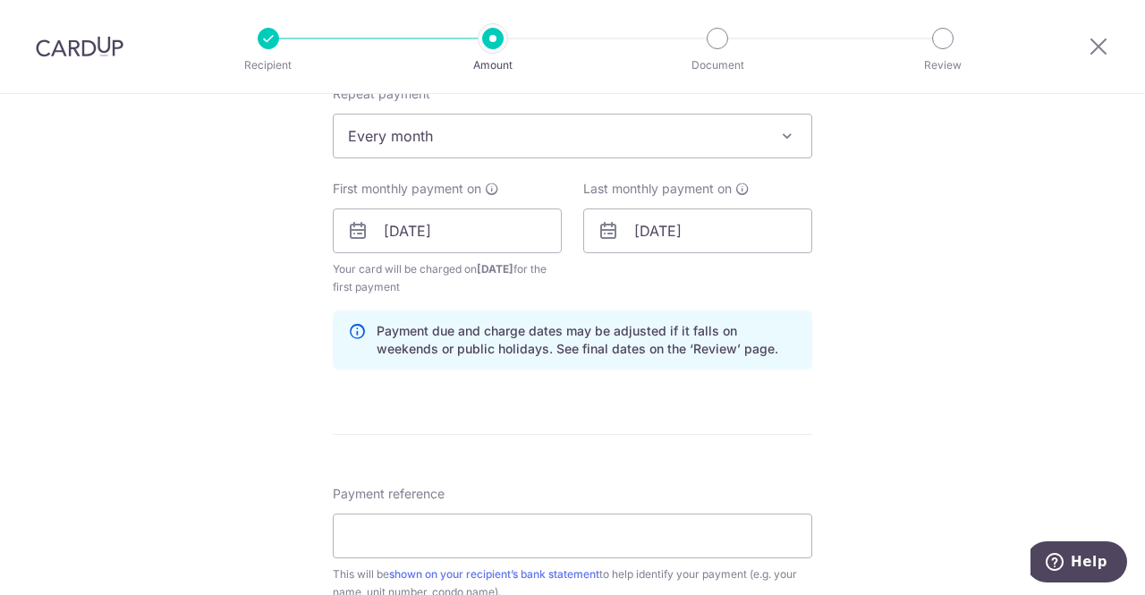
scroll to position [984, 0]
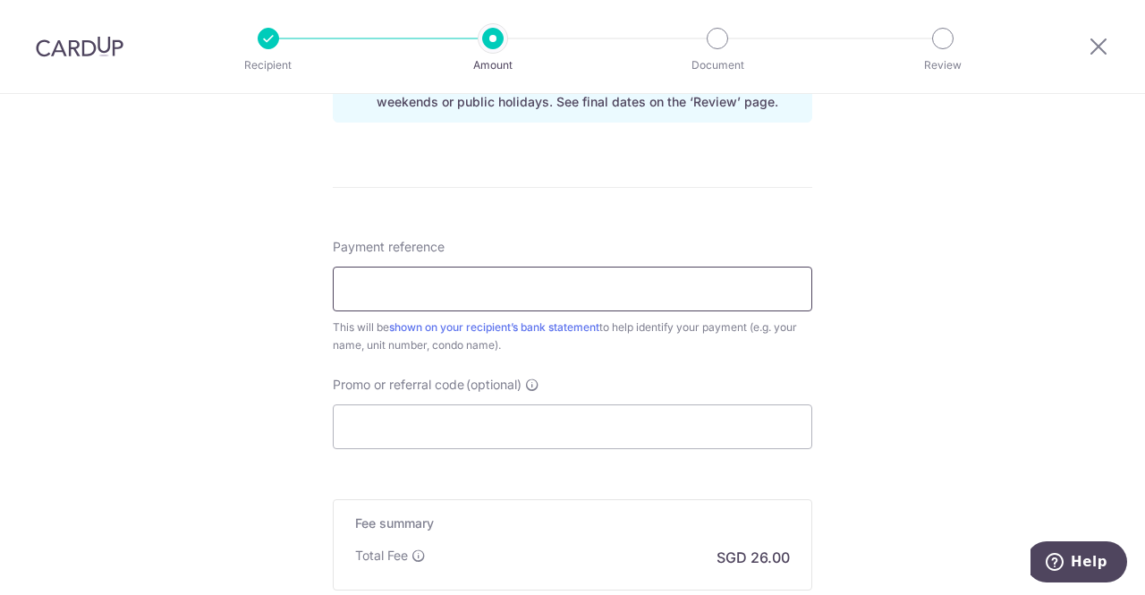
click at [425, 276] on input "Payment reference" at bounding box center [572, 288] width 479 height 45
type input "CL allowance"
click at [456, 413] on input "Promo or referral code (optional)" at bounding box center [572, 426] width 479 height 45
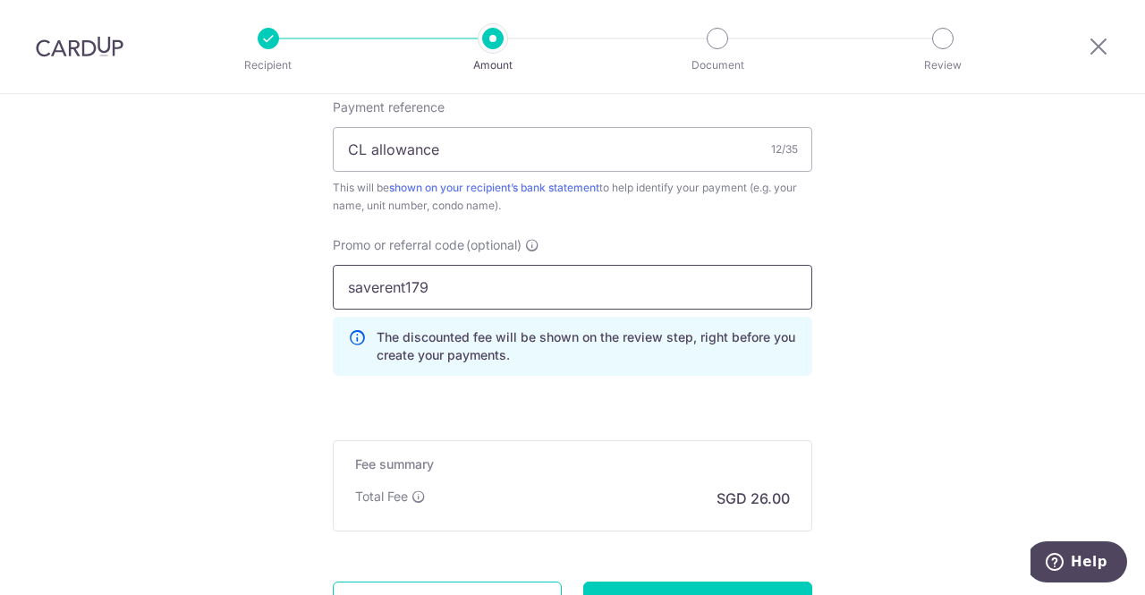
scroll to position [1252, 0]
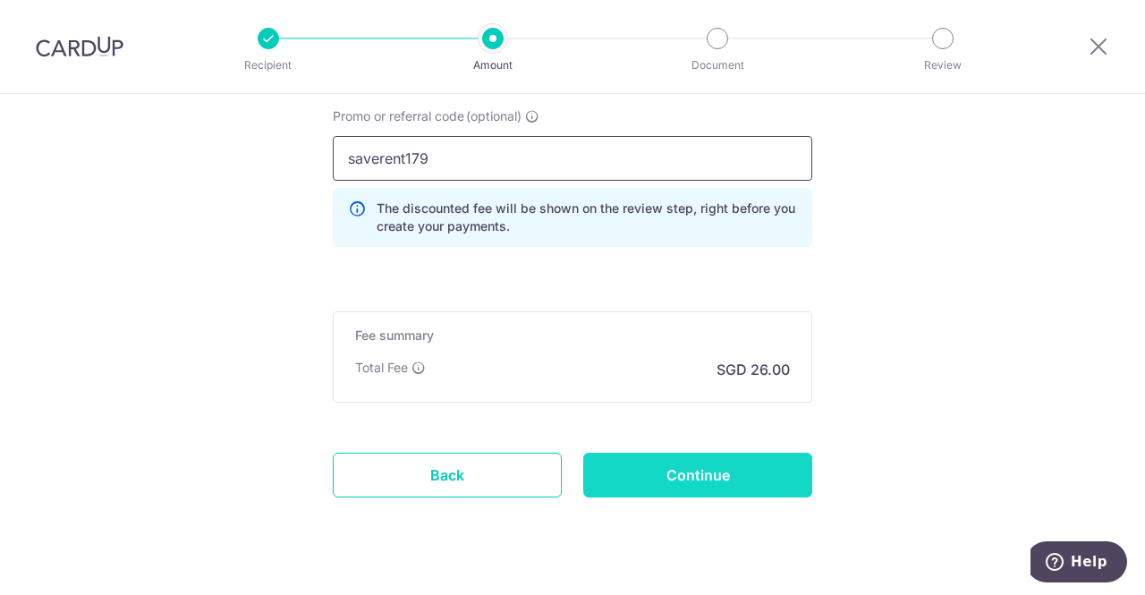
type input "saverent179"
click at [717, 465] on input "Continue" at bounding box center [697, 474] width 229 height 45
type input "Create Schedule"
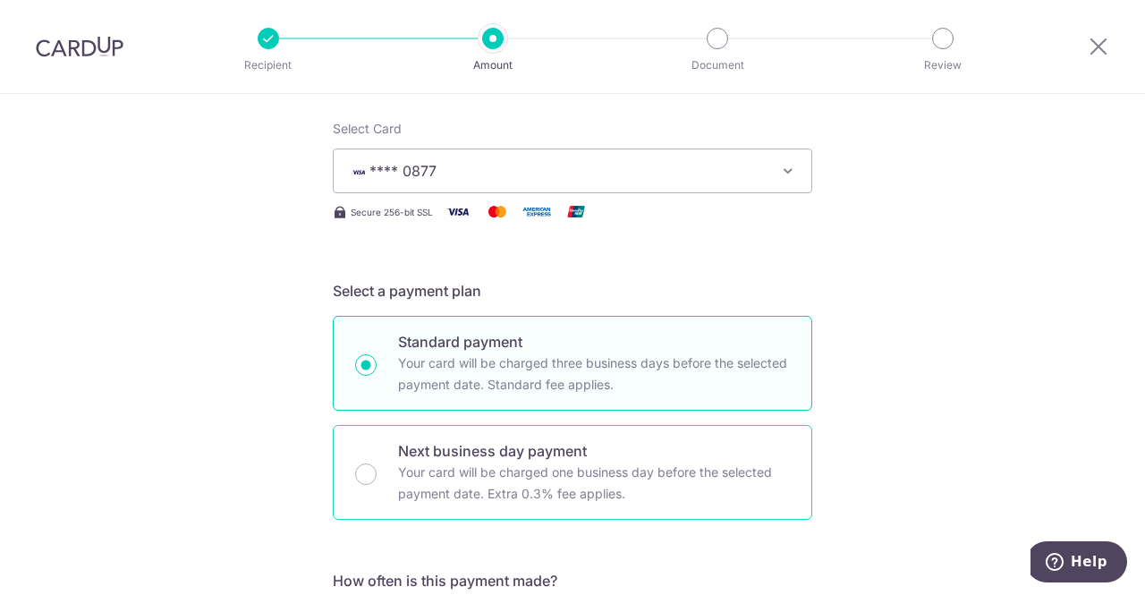
scroll to position [0, 0]
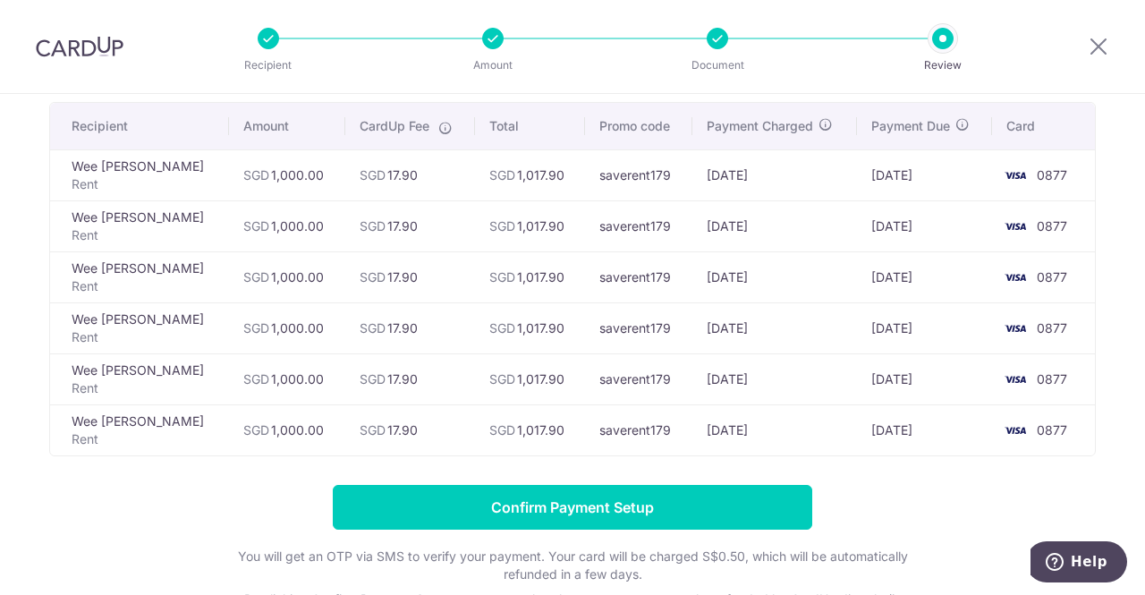
scroll to position [100, 0]
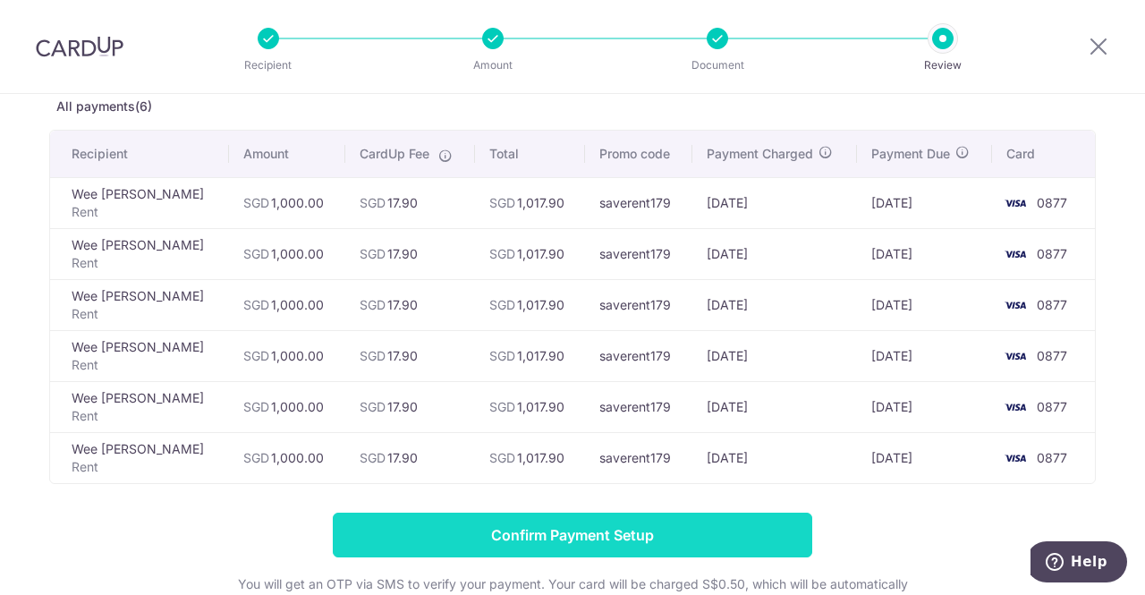
click at [542, 521] on input "Confirm Payment Setup" at bounding box center [572, 534] width 479 height 45
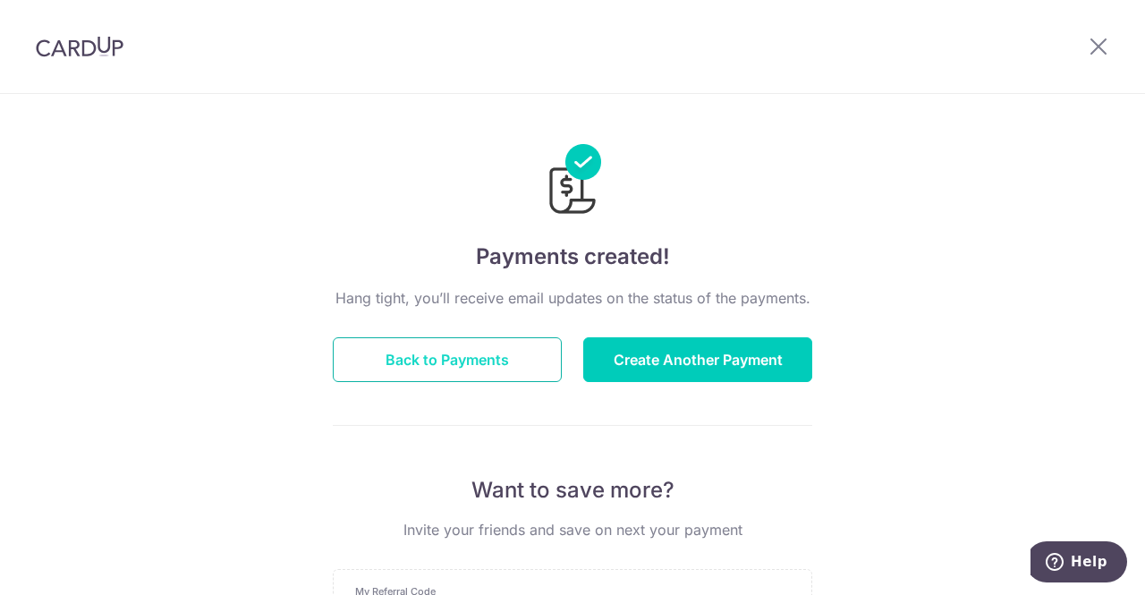
click at [454, 348] on button "Back to Payments" at bounding box center [447, 359] width 229 height 45
